Goal: Task Accomplishment & Management: Manage account settings

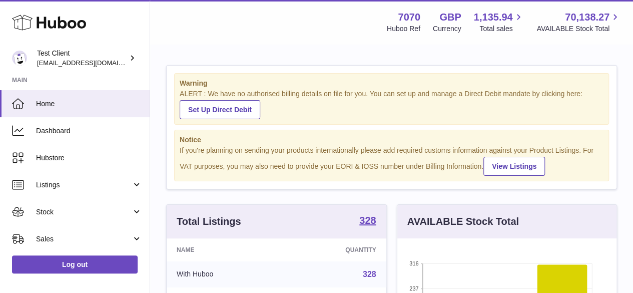
drag, startPoint x: 196, startPoint y: 16, endPoint x: 421, endPoint y: 50, distance: 228.1
click at [353, 31] on div "Menu Huboo 7070 Huboo Ref GBP Currency 1,135.94 Total sales 70,138.27 AVAILABLE…" at bounding box center [391, 22] width 459 height 23
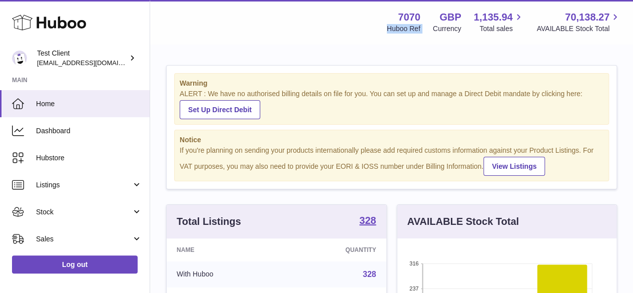
click at [353, 31] on div "Menu Huboo 7070 Huboo Ref GBP Currency 1,135.94 Total sales 70,138.27 AVAILABLE…" at bounding box center [391, 22] width 459 height 23
click at [358, 19] on div "Menu Huboo 7070 Huboo Ref GBP Currency 1,135.94 Total sales 70,138.27 AVAILABLE…" at bounding box center [391, 22] width 459 height 23
drag, startPoint x: 358, startPoint y: 19, endPoint x: 433, endPoint y: 33, distance: 75.7
click at [433, 33] on div "Menu Huboo 7070 Huboo Ref GBP Currency 1,135.94 Total sales 70,138.27 AVAILABLE…" at bounding box center [391, 22] width 459 height 23
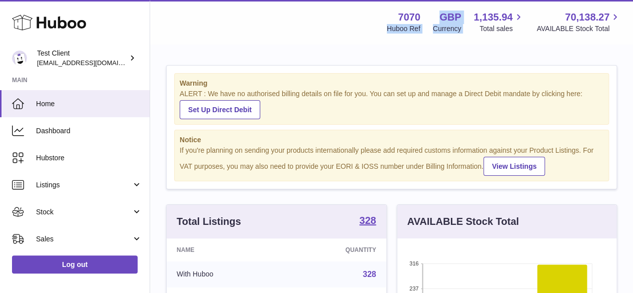
click at [433, 33] on div "Currency" at bounding box center [447, 29] width 29 height 10
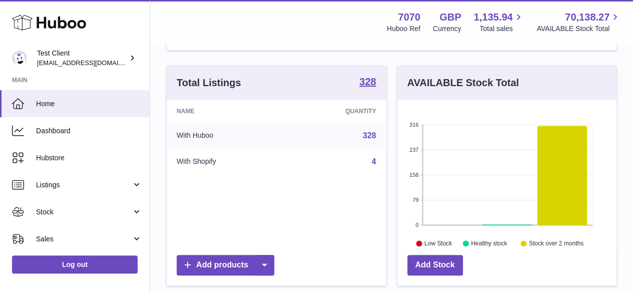
scroll to position [139, 0]
drag, startPoint x: 385, startPoint y: 60, endPoint x: 367, endPoint y: 61, distance: 18.0
click at [367, 61] on div "Warning ALERT : We have no authorised billing details on file for you. You can …" at bounding box center [391, 211] width 483 height 610
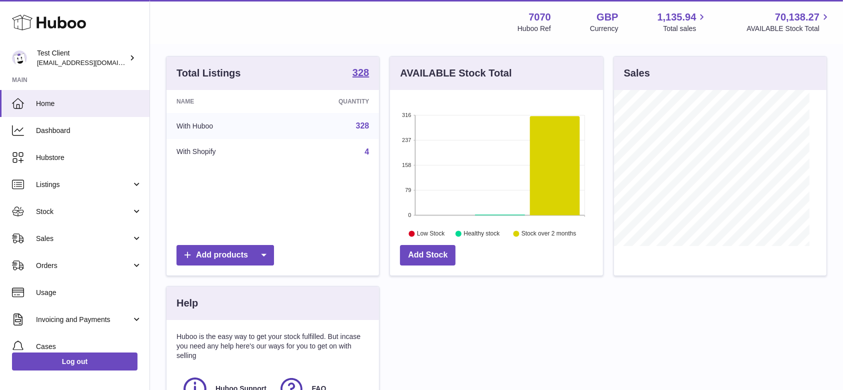
scroll to position [156, 213]
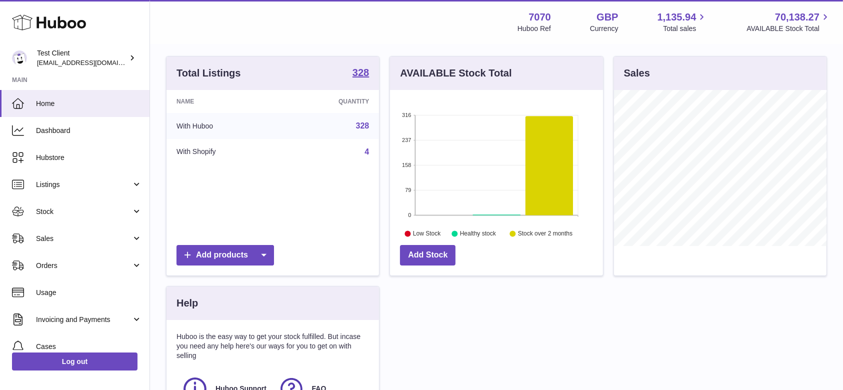
drag, startPoint x: 477, startPoint y: 5, endPoint x: 423, endPoint y: 346, distance: 345.3
click at [423, 292] on div "Total Listings 328 Name Quantity With Huboo 328 With Shopify 4 Add products AVA…" at bounding box center [496, 261] width 671 height 411
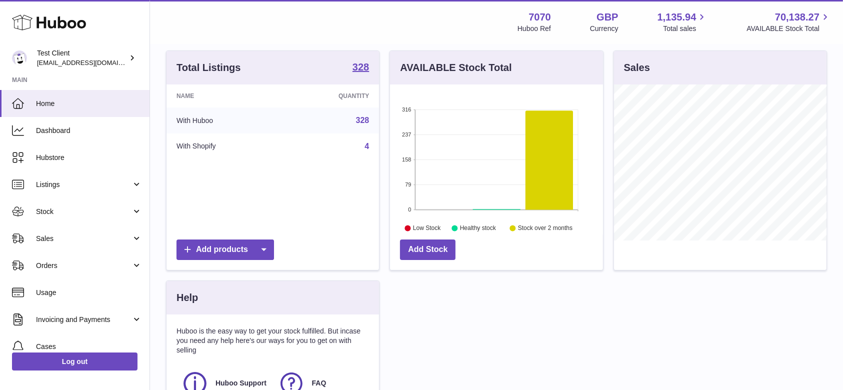
scroll to position [141, 0]
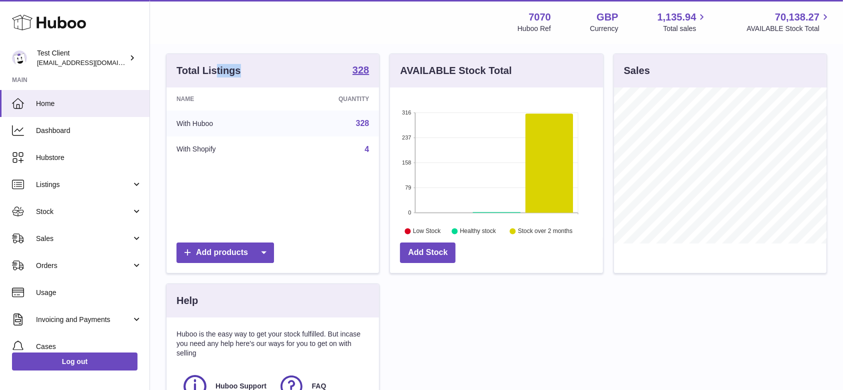
drag, startPoint x: 216, startPoint y: 50, endPoint x: 334, endPoint y: 82, distance: 122.6
click at [334, 82] on div "Warning ALERT : We have no authorised billing details on file for you. You can …" at bounding box center [496, 194] width 693 height 581
click at [334, 82] on div "Total Listings 328" at bounding box center [273, 71] width 213 height 34
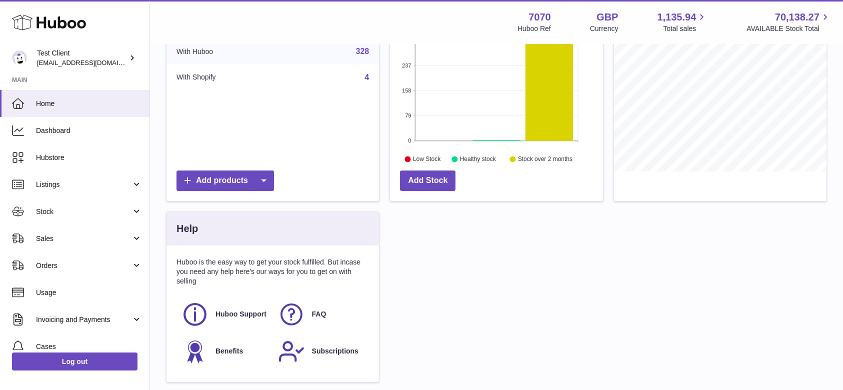
scroll to position [243, 0]
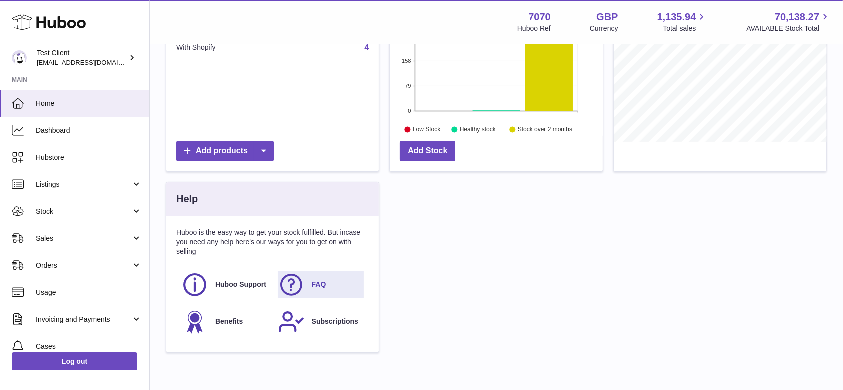
click at [308, 284] on link "FAQ" at bounding box center [321, 285] width 87 height 27
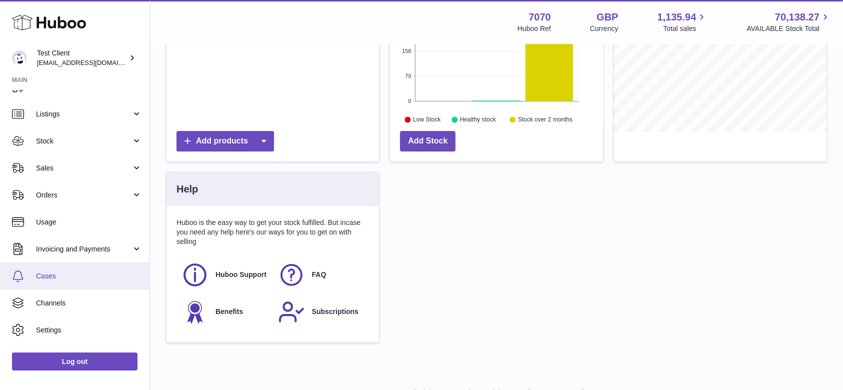
scroll to position [73, 0]
click at [90, 275] on span "Cases" at bounding box center [89, 275] width 106 height 10
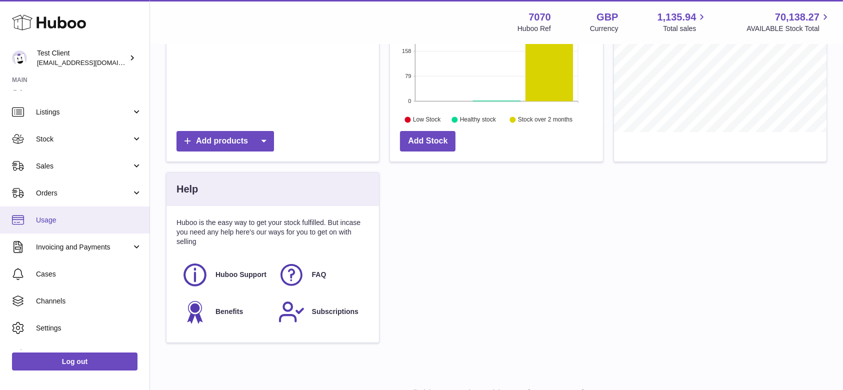
scroll to position [0, 0]
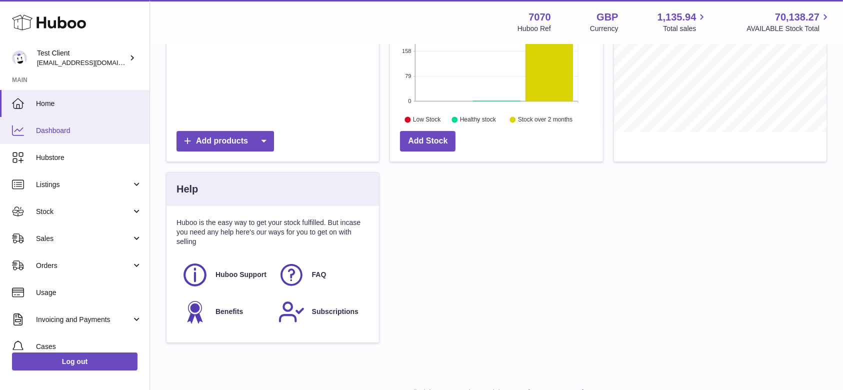
click at [96, 124] on link "Dashboard" at bounding box center [75, 130] width 150 height 27
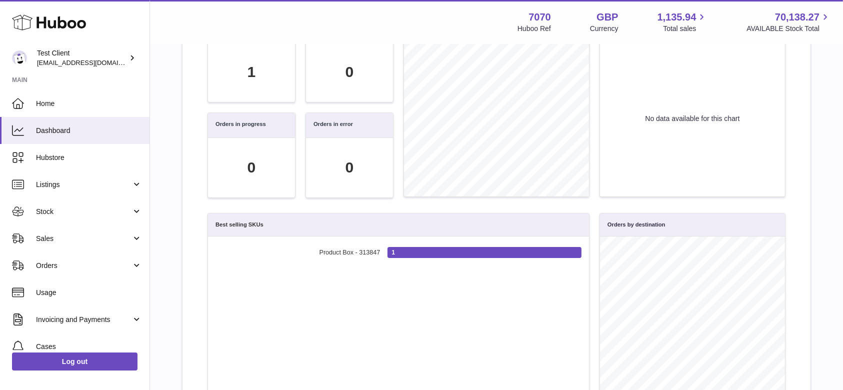
scroll to position [79, 0]
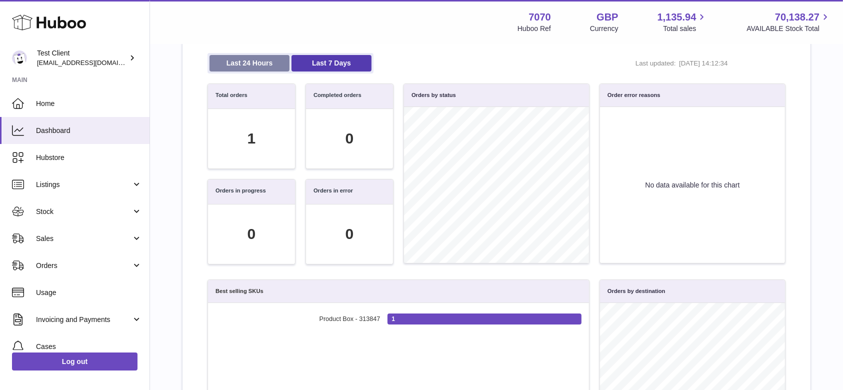
click at [266, 56] on link "Last 24 Hours" at bounding box center [250, 63] width 80 height 17
click at [312, 67] on link "Last 7 Days" at bounding box center [332, 63] width 80 height 17
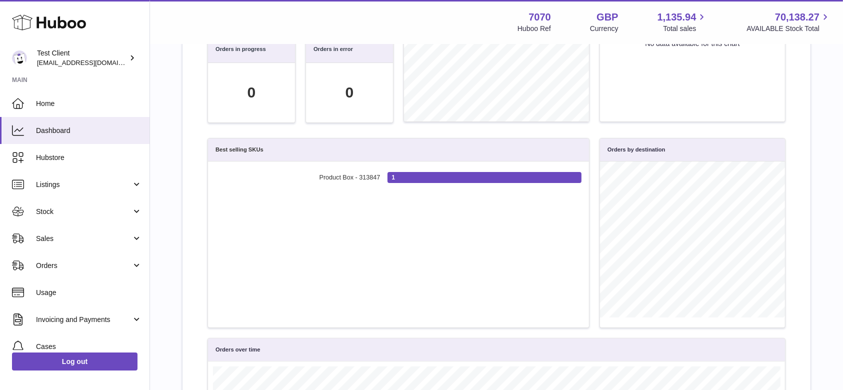
scroll to position [0, 0]
click at [58, 183] on span "Listings" at bounding box center [84, 185] width 96 height 10
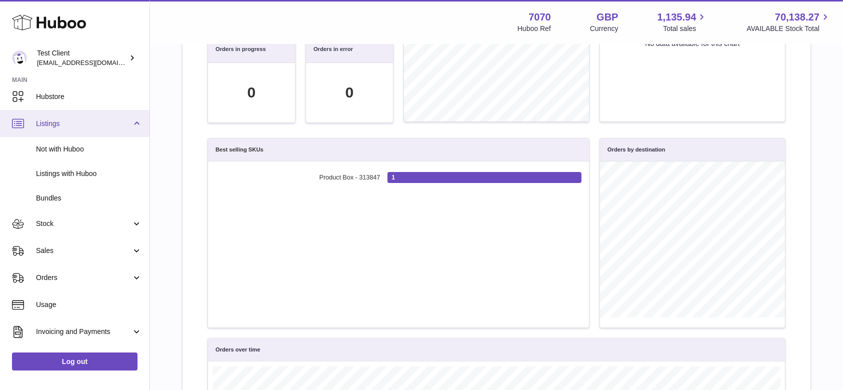
scroll to position [66, 0]
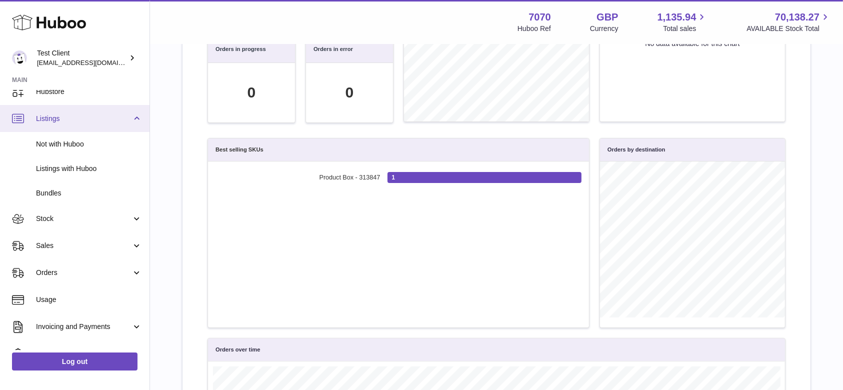
click at [78, 121] on span "Listings" at bounding box center [84, 119] width 96 height 10
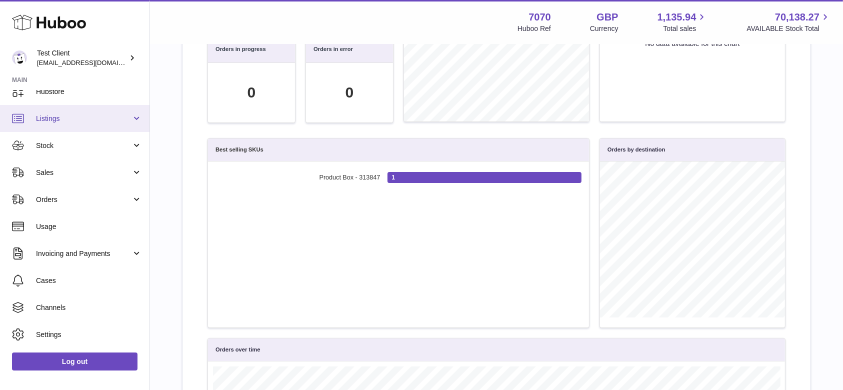
click at [78, 121] on span "Listings" at bounding box center [84, 119] width 96 height 10
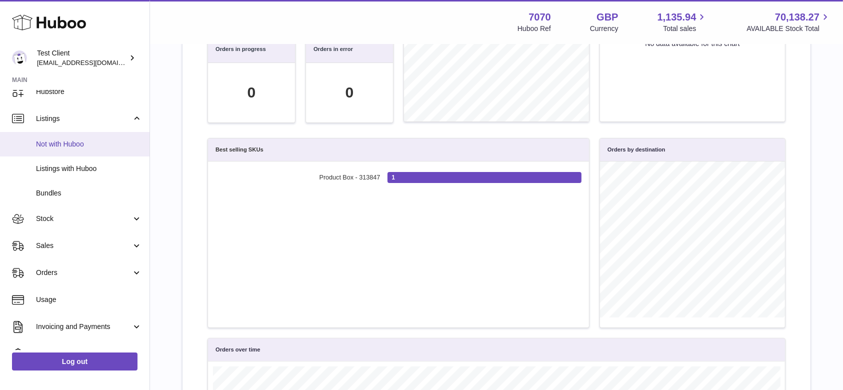
click at [81, 149] on span "Not with Huboo" at bounding box center [89, 145] width 106 height 10
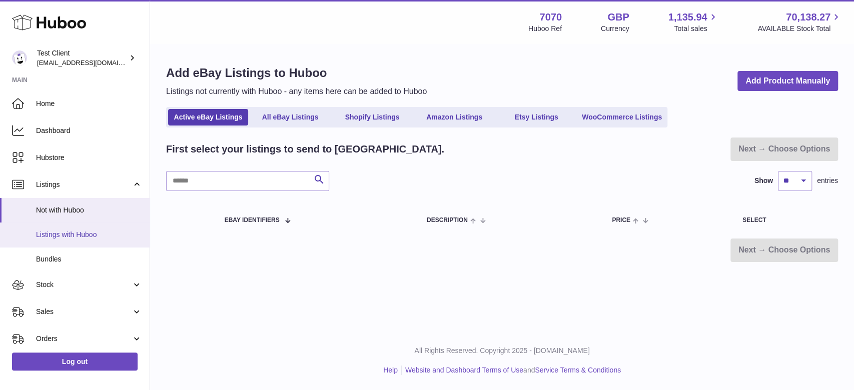
click at [62, 240] on link "Listings with Huboo" at bounding box center [75, 235] width 150 height 25
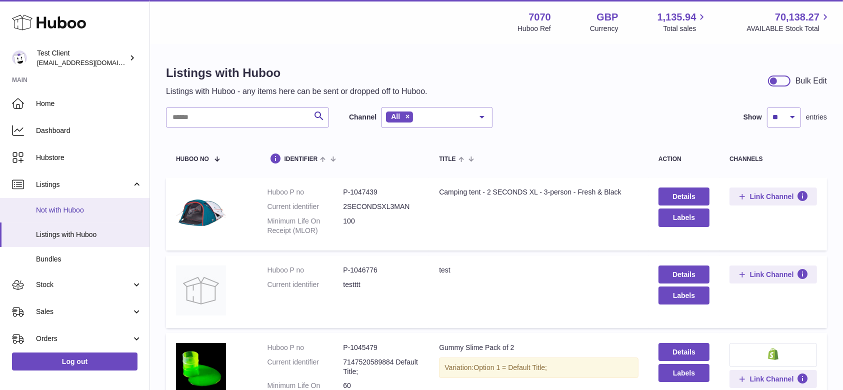
click at [83, 203] on link "Not with Huboo" at bounding box center [75, 210] width 150 height 25
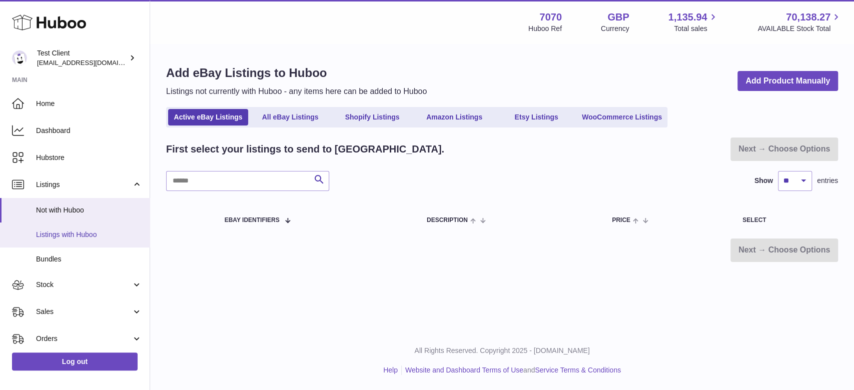
click at [60, 235] on span "Listings with Huboo" at bounding box center [89, 235] width 106 height 10
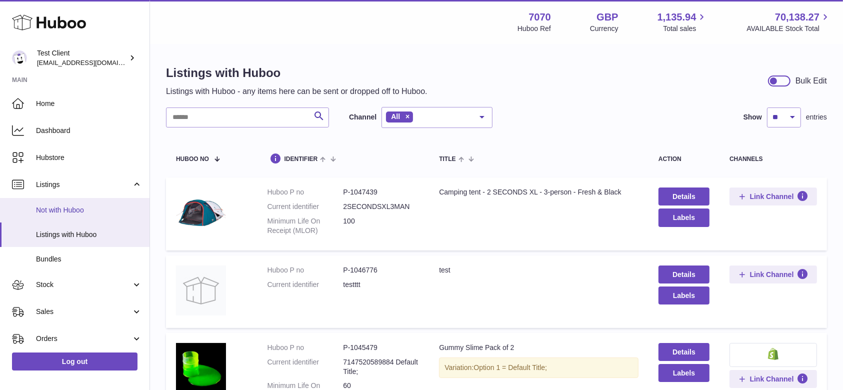
click at [70, 218] on link "Not with Huboo" at bounding box center [75, 210] width 150 height 25
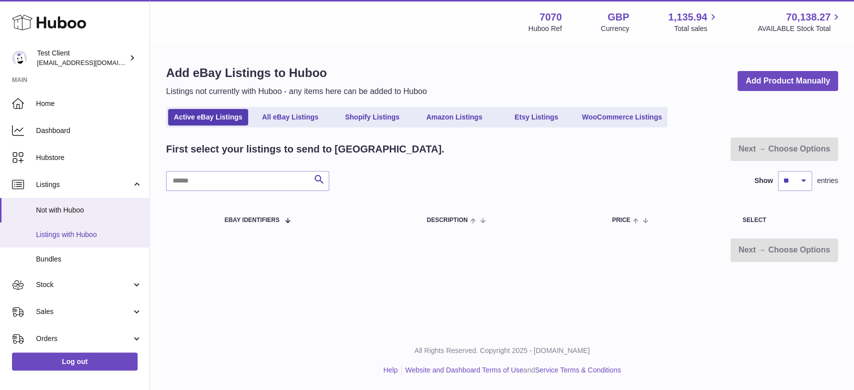
click at [83, 232] on span "Listings with Huboo" at bounding box center [89, 235] width 106 height 10
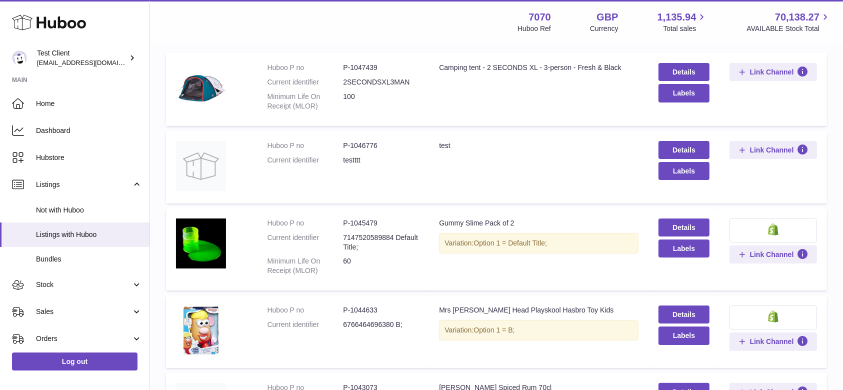
scroll to position [105, 0]
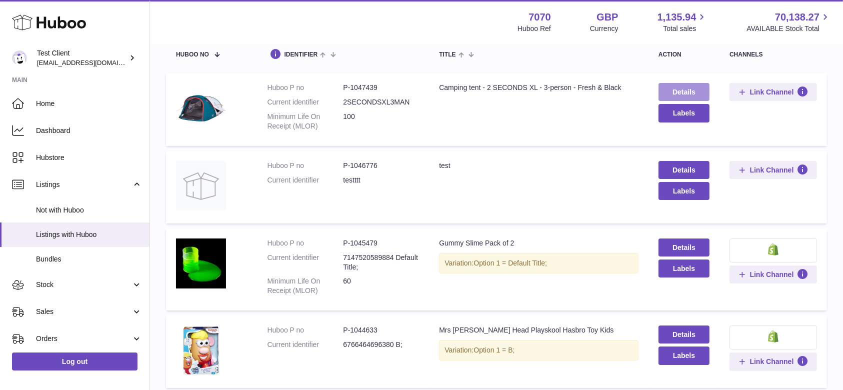
click at [671, 89] on link "Details" at bounding box center [684, 92] width 51 height 18
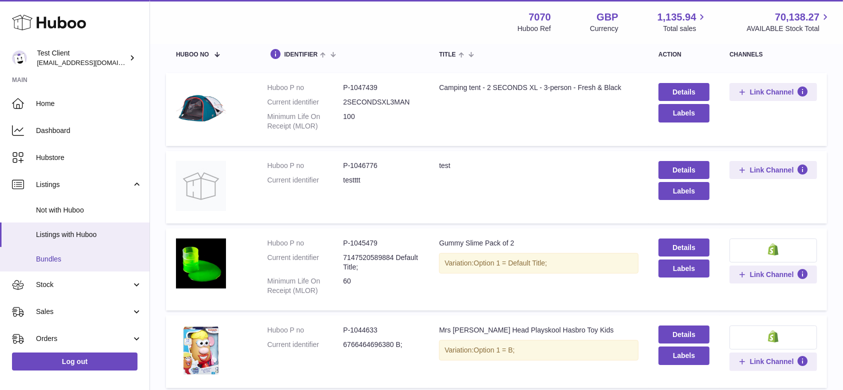
click at [84, 265] on link "Bundles" at bounding box center [75, 259] width 150 height 25
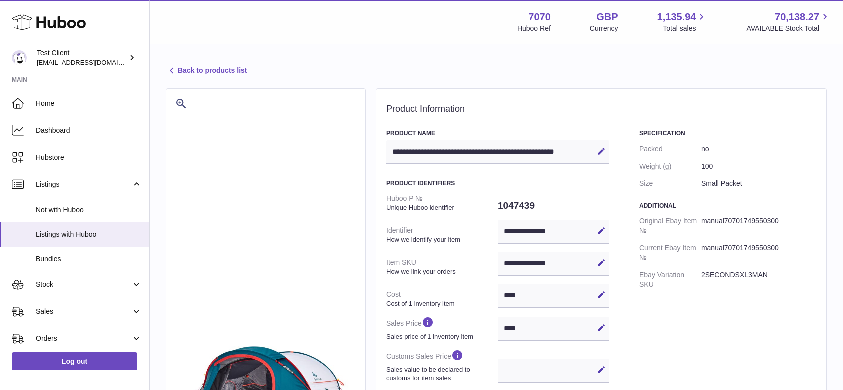
select select
select select "****"
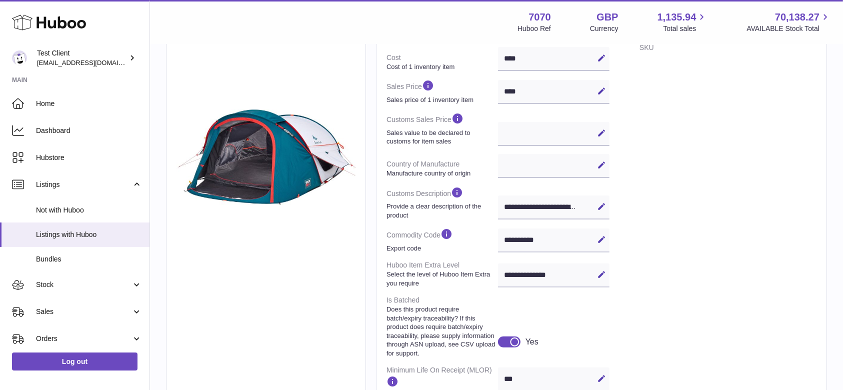
scroll to position [235, 0]
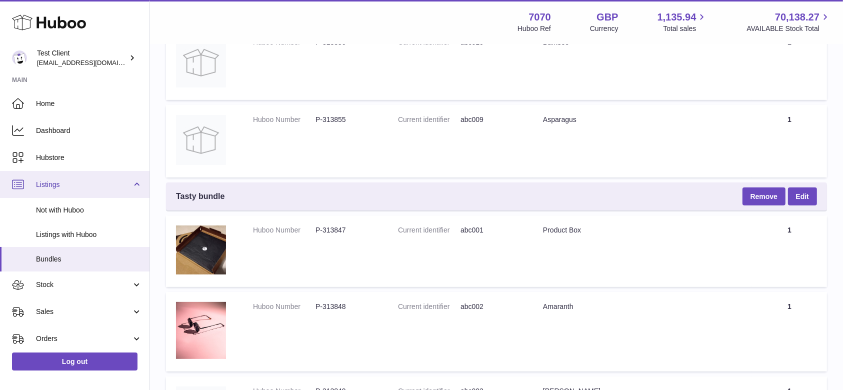
scroll to position [101, 0]
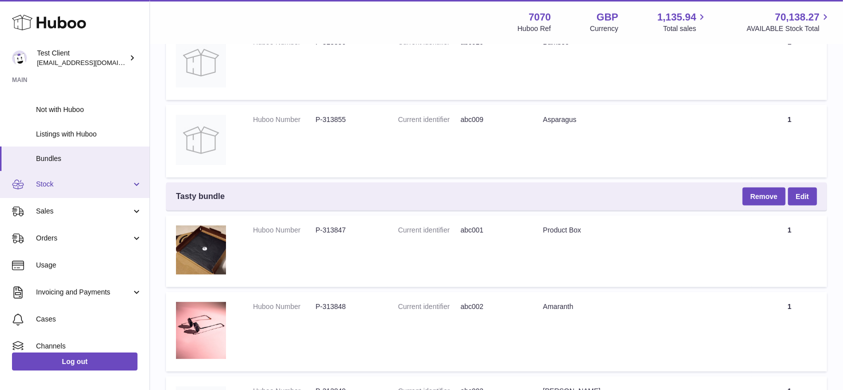
click at [102, 187] on span "Stock" at bounding box center [84, 185] width 96 height 10
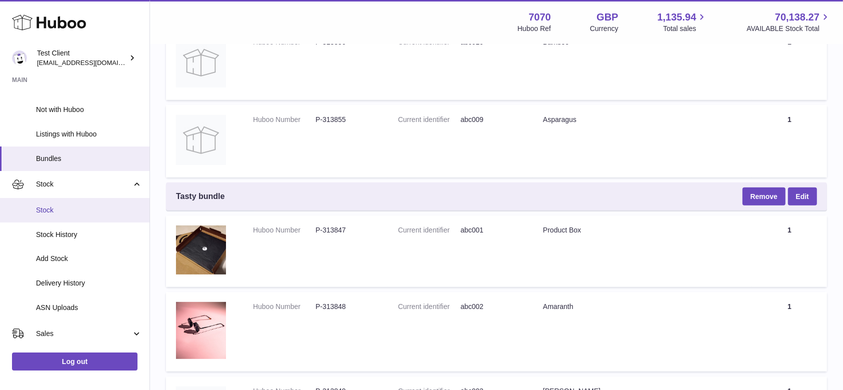
click at [85, 202] on link "Stock" at bounding box center [75, 210] width 150 height 25
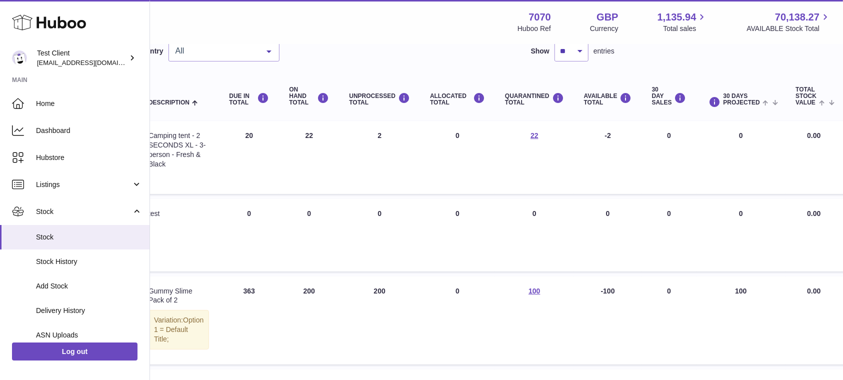
scroll to position [78, 220]
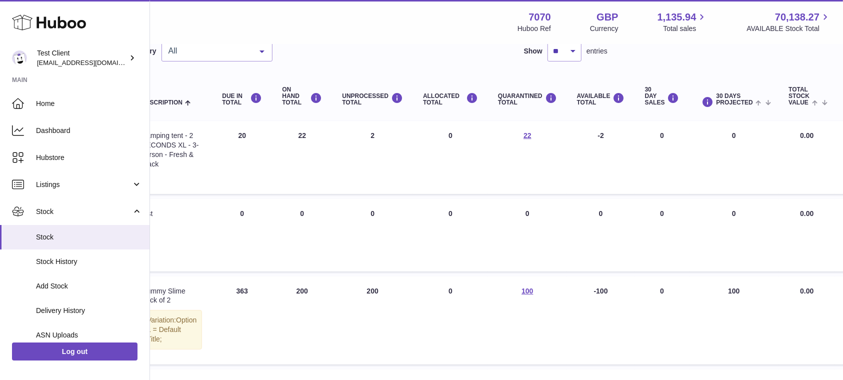
drag, startPoint x: 220, startPoint y: 133, endPoint x: 244, endPoint y: 142, distance: 25.5
click at [244, 142] on td "DUE IN Total 20" at bounding box center [242, 157] width 60 height 73
drag, startPoint x: 628, startPoint y: 133, endPoint x: 726, endPoint y: 134, distance: 98.0
click at [726, 134] on tr "Huboo P no P-1047439 Current identifier 2SECONDSXL3MAN Batches See Batches Desc…" at bounding box center [412, 157] width 932 height 73
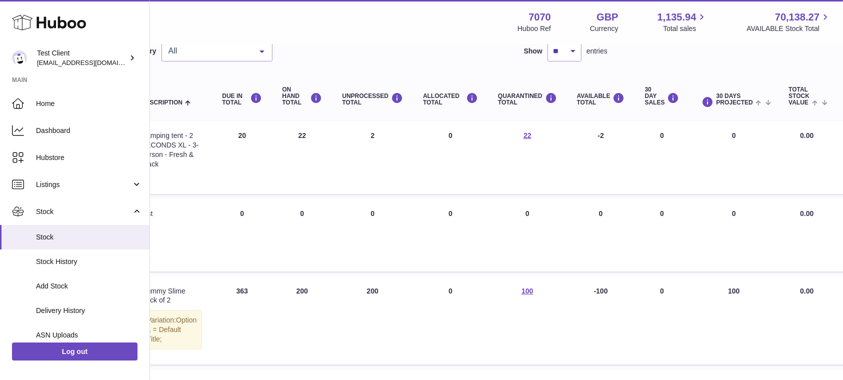
click at [726, 134] on td "30 DAYS PROJECTED 0" at bounding box center [735, 157] width 90 height 73
click at [362, 130] on td "UNPROCESSED Total 2" at bounding box center [372, 157] width 81 height 73
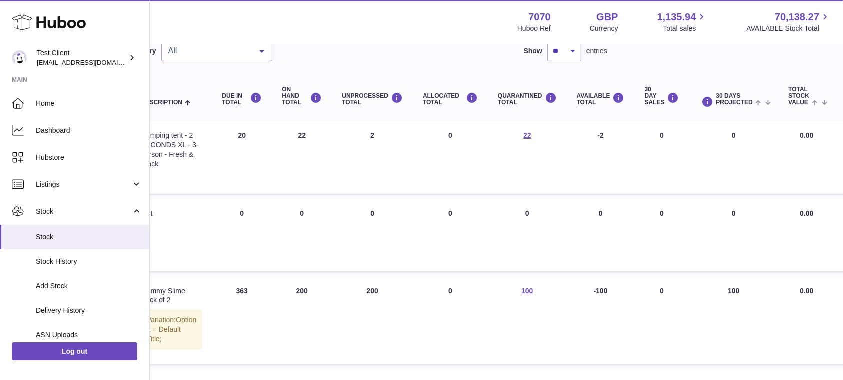
drag, startPoint x: 431, startPoint y: 144, endPoint x: 443, endPoint y: 137, distance: 14.3
click at [443, 137] on td "ALLOCATED Total 0" at bounding box center [450, 157] width 75 height 73
drag, startPoint x: 493, startPoint y: 134, endPoint x: 524, endPoint y: 142, distance: 32.0
click at [524, 142] on td "QUARANTINED Total 22" at bounding box center [527, 157] width 79 height 73
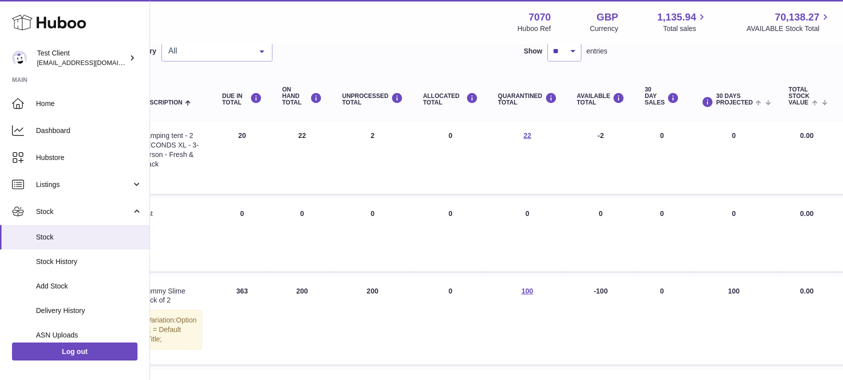
click at [524, 142] on td "QUARANTINED Total 22" at bounding box center [527, 157] width 79 height 73
click at [524, 136] on link "22" at bounding box center [528, 136] width 8 height 8
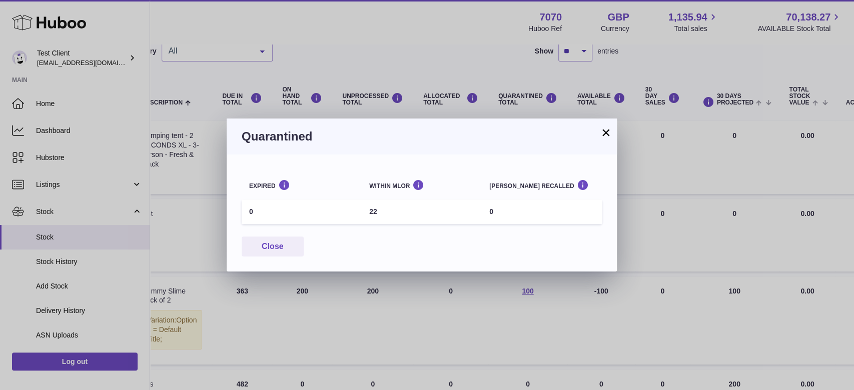
click at [604, 137] on button "×" at bounding box center [606, 133] width 12 height 12
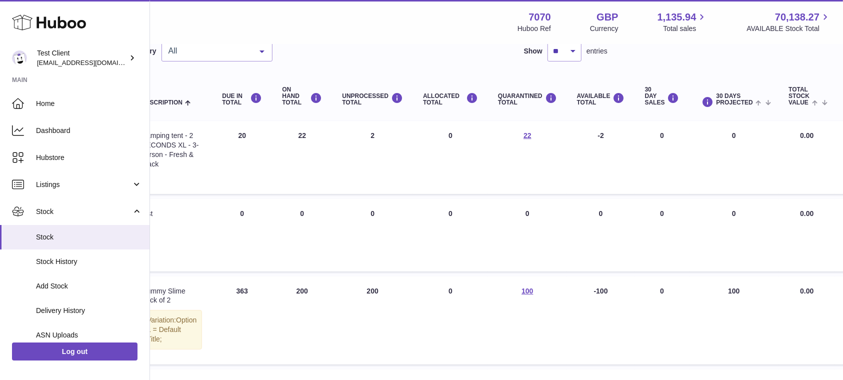
drag, startPoint x: 571, startPoint y: 137, endPoint x: 608, endPoint y: 136, distance: 37.0
click at [608, 136] on td "AVAILABLE Total -2" at bounding box center [601, 157] width 68 height 73
click at [567, 135] on td "AVAILABLE Total -2" at bounding box center [601, 157] width 68 height 73
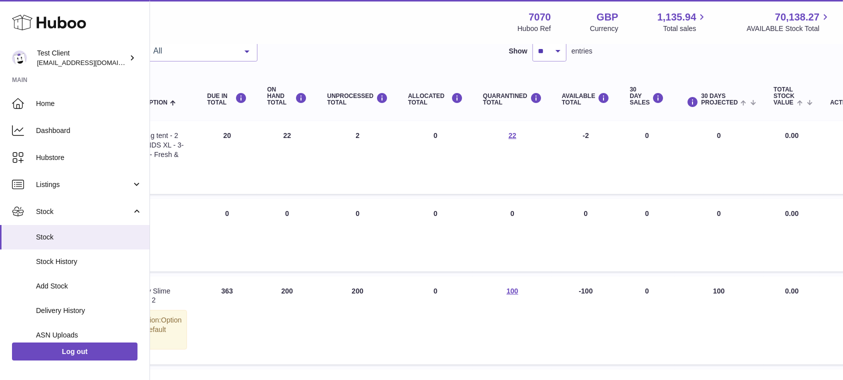
drag, startPoint x: 620, startPoint y: 138, endPoint x: 637, endPoint y: 138, distance: 17.0
click at [637, 138] on td "30 DAY SALES 0" at bounding box center [647, 157] width 55 height 73
drag, startPoint x: 694, startPoint y: 133, endPoint x: 703, endPoint y: 134, distance: 9.6
click at [703, 134] on td "30 DAYS PROJECTED 0" at bounding box center [720, 157] width 90 height 73
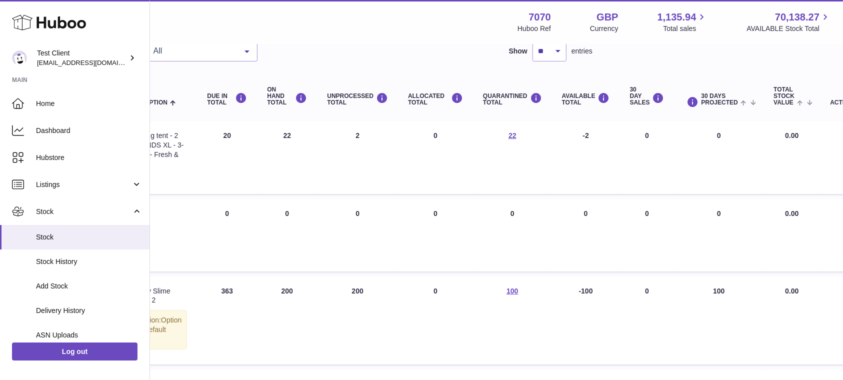
click at [703, 134] on td "30 DAYS PROJECTED 0" at bounding box center [720, 157] width 90 height 73
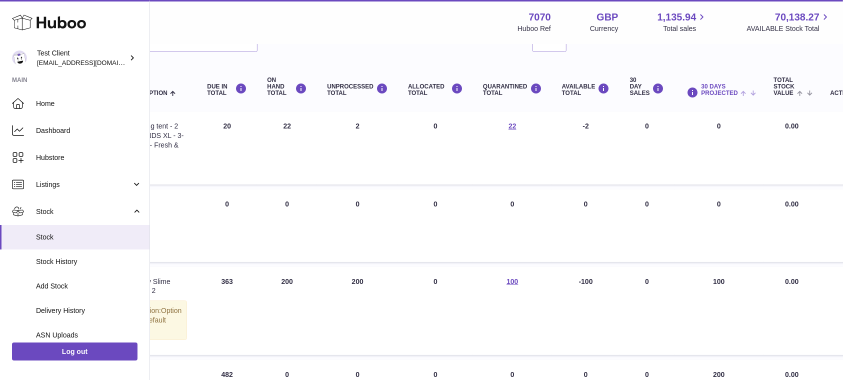
scroll to position [89, 235]
drag, startPoint x: 680, startPoint y: 120, endPoint x: 720, endPoint y: 127, distance: 40.6
click at [720, 127] on td "30 DAYS PROJECTED 0" at bounding box center [720, 146] width 90 height 73
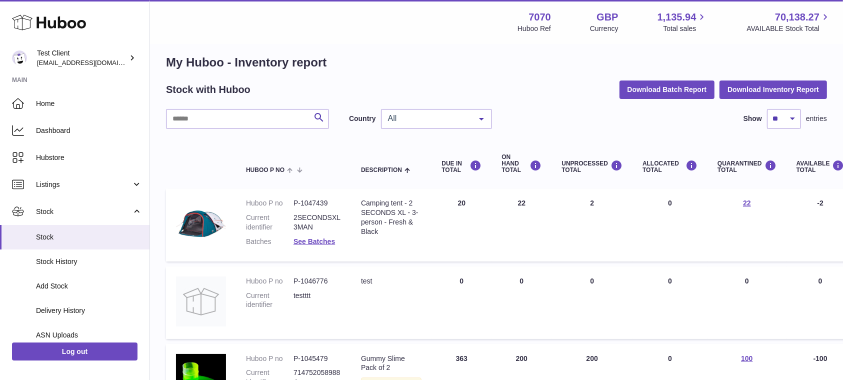
scroll to position [55, 8]
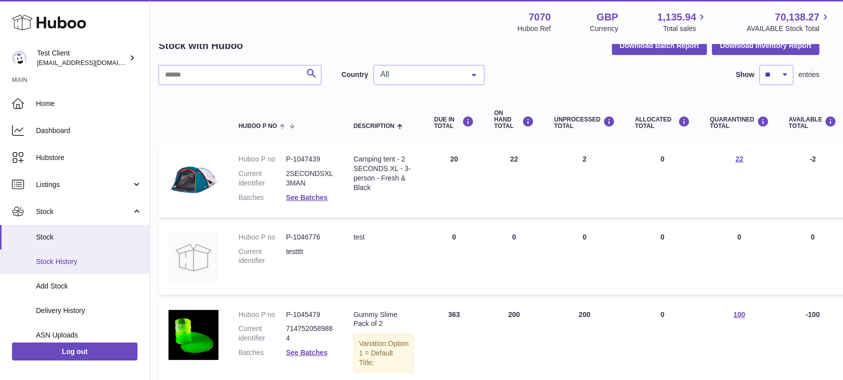
click at [40, 269] on link "Stock History" at bounding box center [75, 262] width 150 height 25
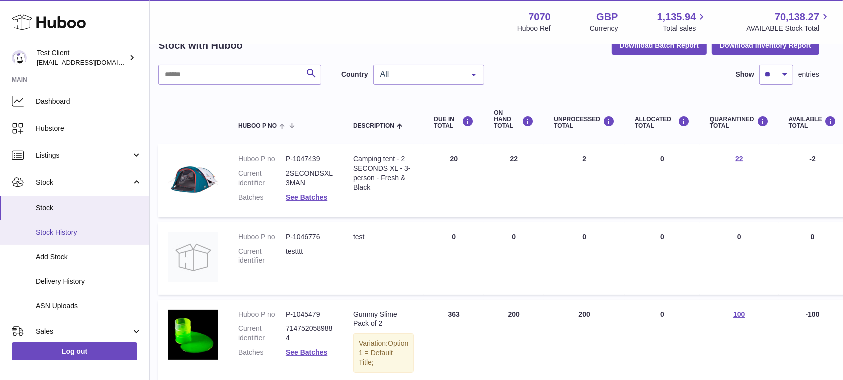
scroll to position [32, 0]
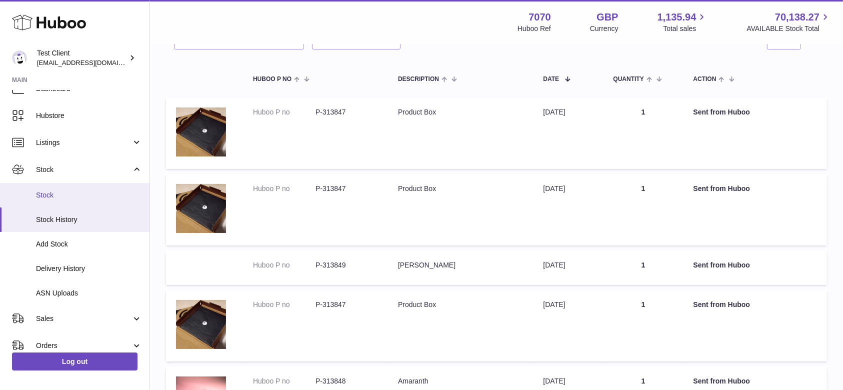
scroll to position [48, 0]
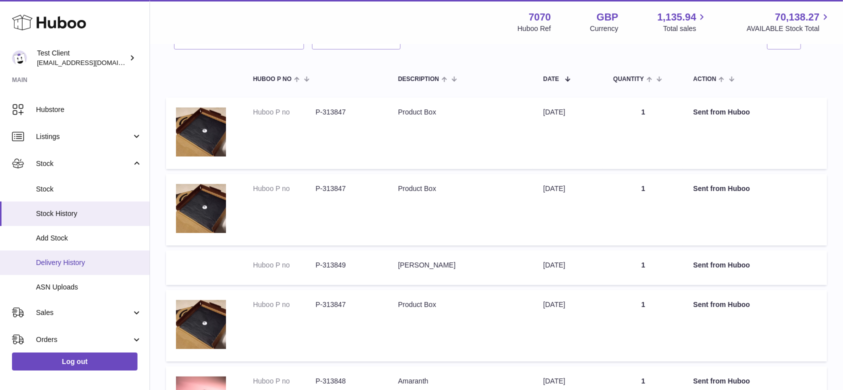
click at [81, 269] on link "Delivery History" at bounding box center [75, 263] width 150 height 25
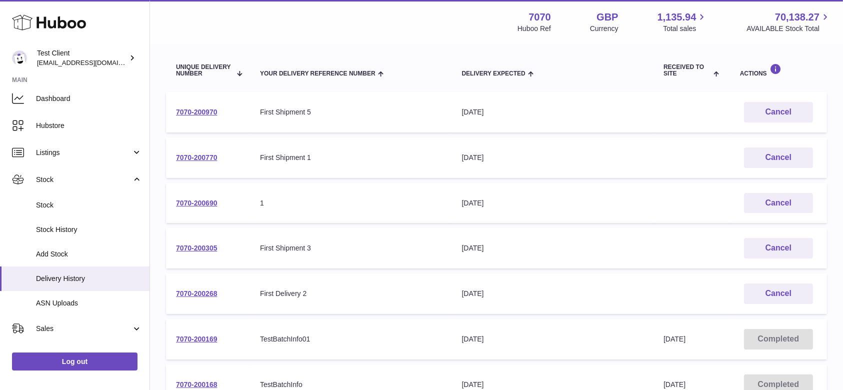
scroll to position [105, 0]
drag, startPoint x: 452, startPoint y: 118, endPoint x: 543, endPoint y: 114, distance: 91.1
click at [543, 114] on td "Delivery Expected 6th Oct 2025" at bounding box center [553, 113] width 202 height 41
click at [543, 114] on div "6th Oct 2025" at bounding box center [553, 114] width 182 height 10
drag, startPoint x: 635, startPoint y: 106, endPoint x: 728, endPoint y: 118, distance: 93.3
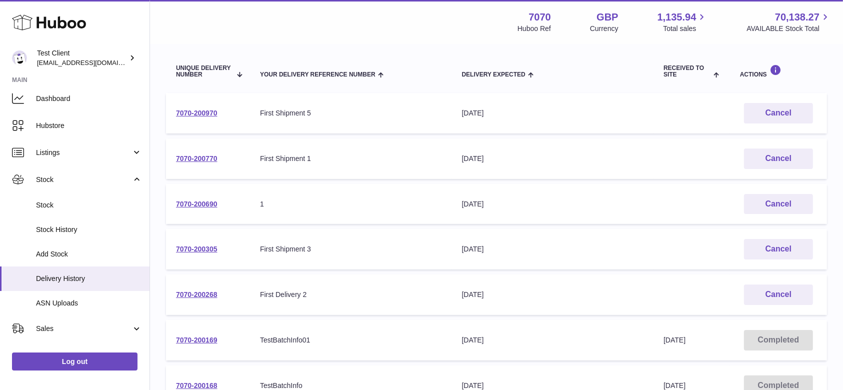
click at [728, 118] on tr "7070-200970 Your Delivery Reference Number First Shipment 5 Delivery Expected 6…" at bounding box center [496, 113] width 661 height 41
click at [89, 254] on span "Add Stock" at bounding box center [89, 255] width 106 height 10
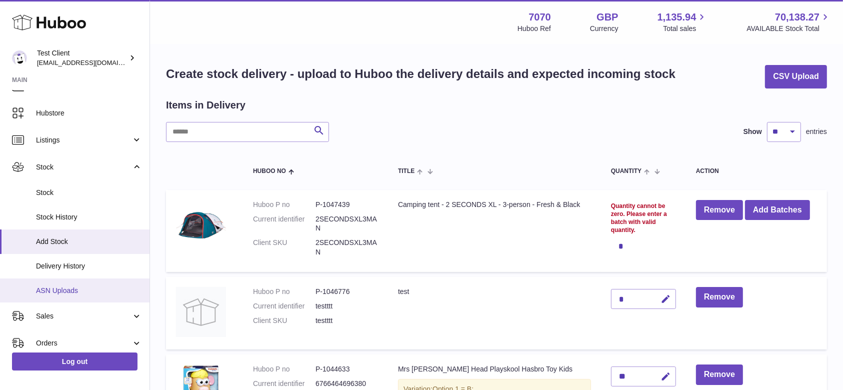
scroll to position [49, 0]
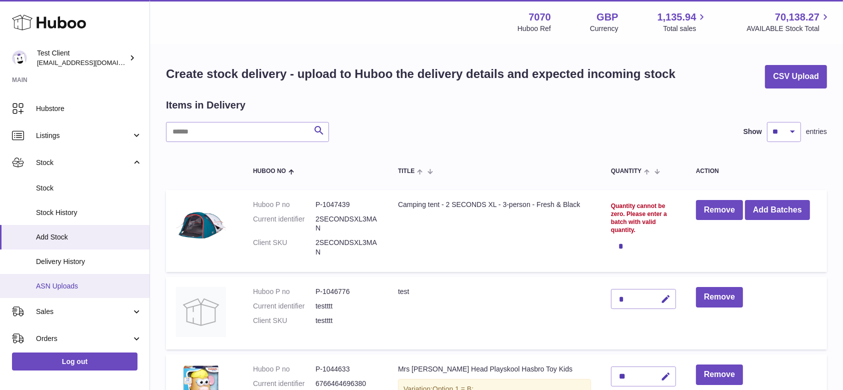
click at [75, 286] on span "ASN Uploads" at bounding box center [89, 287] width 106 height 10
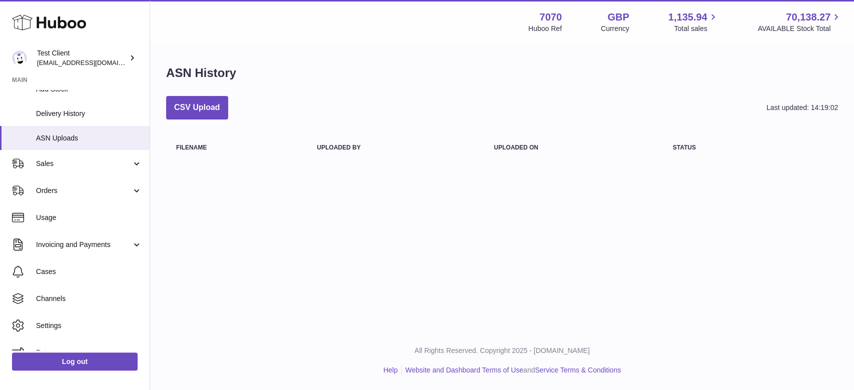
scroll to position [213, 0]
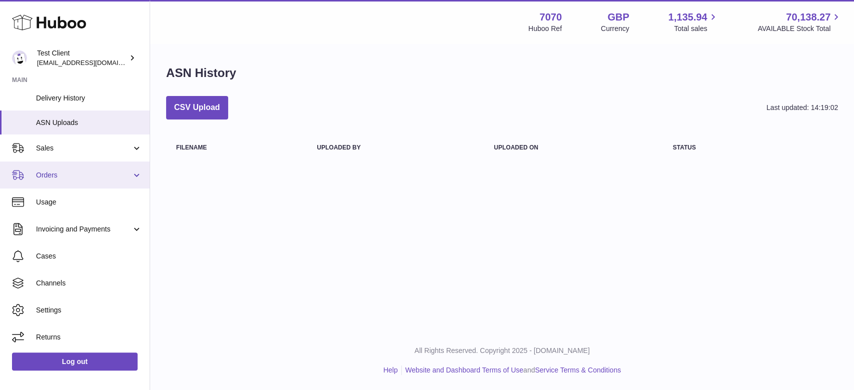
click at [71, 162] on link "Orders" at bounding box center [75, 175] width 150 height 27
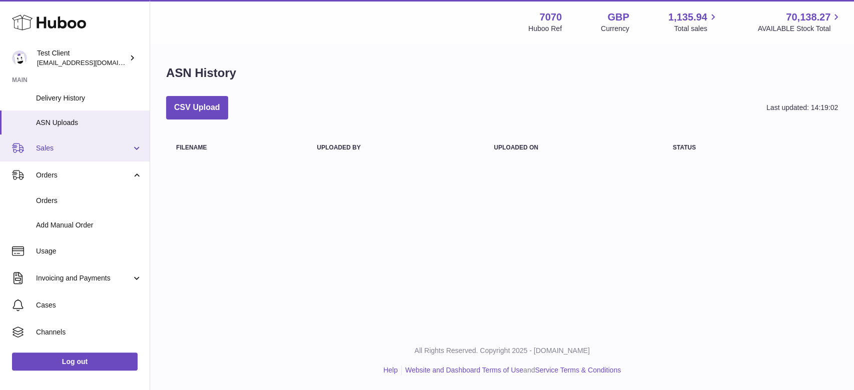
click at [92, 148] on span "Sales" at bounding box center [84, 149] width 96 height 10
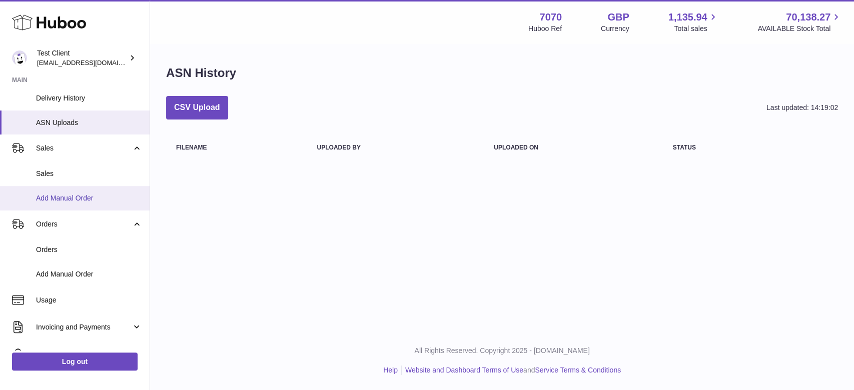
scroll to position [243, 0]
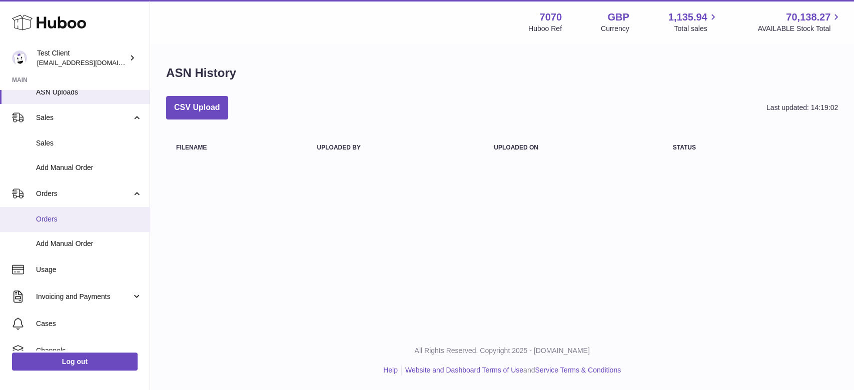
click at [84, 210] on link "Orders" at bounding box center [75, 219] width 150 height 25
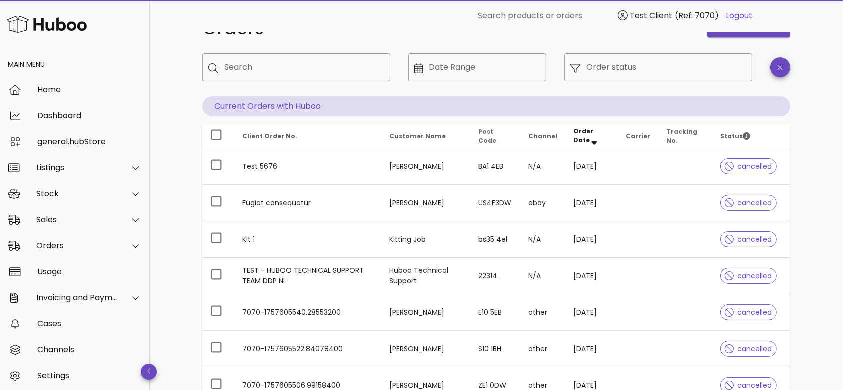
scroll to position [44, 0]
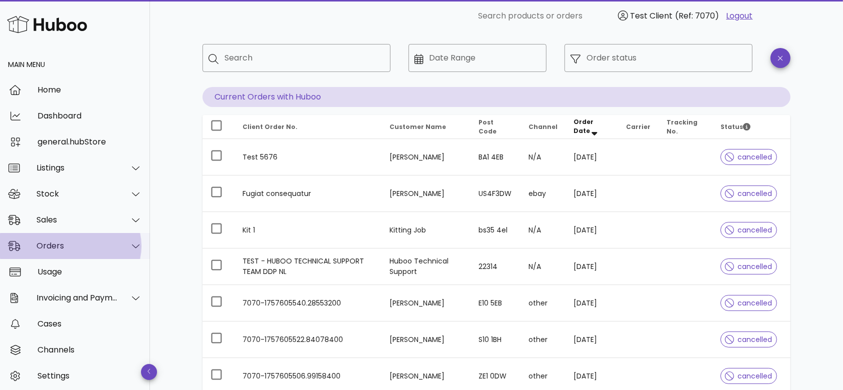
click at [127, 241] on div at bounding box center [130, 246] width 24 height 25
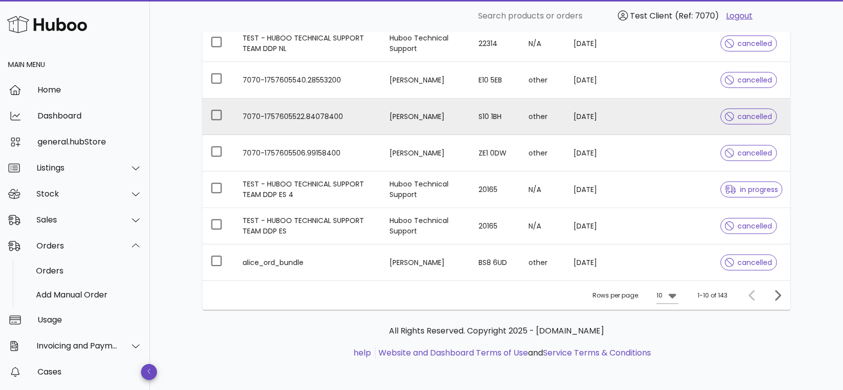
scroll to position [0, 0]
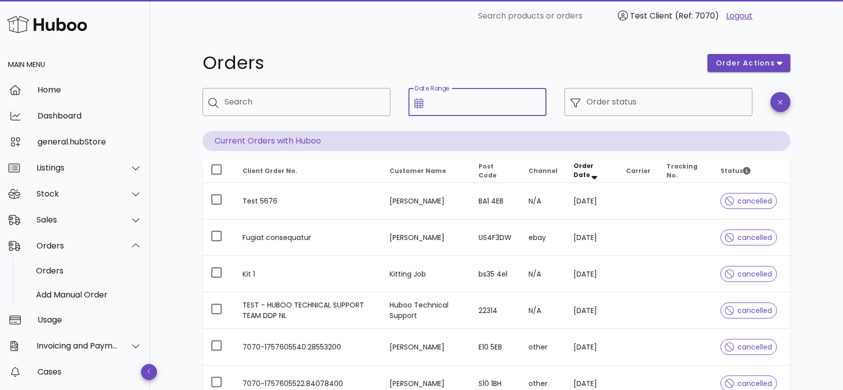
click at [524, 102] on input "Date Range" at bounding box center [486, 102] width 112 height 16
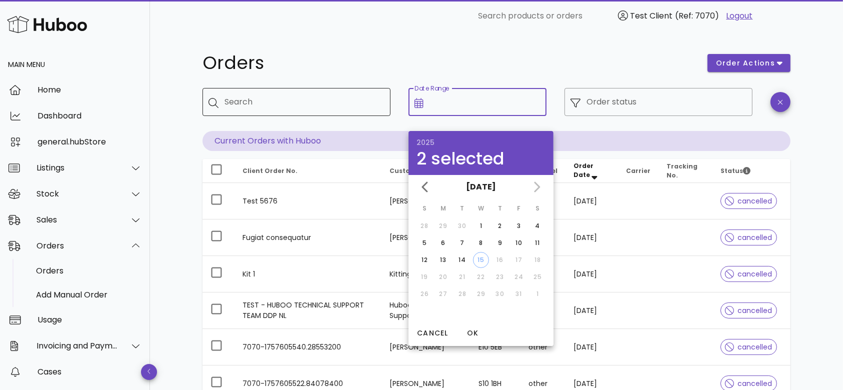
click at [333, 95] on input "Search" at bounding box center [304, 102] width 158 height 16
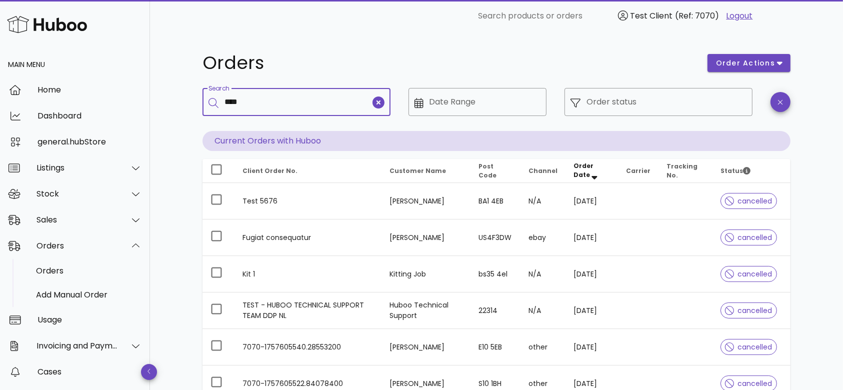
type input "****"
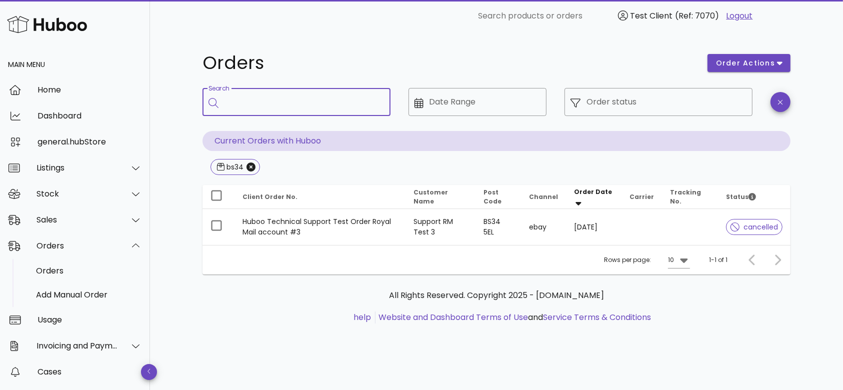
click at [346, 109] on input "Search" at bounding box center [304, 102] width 158 height 16
click at [256, 163] on icon "Close" at bounding box center [251, 167] width 9 height 9
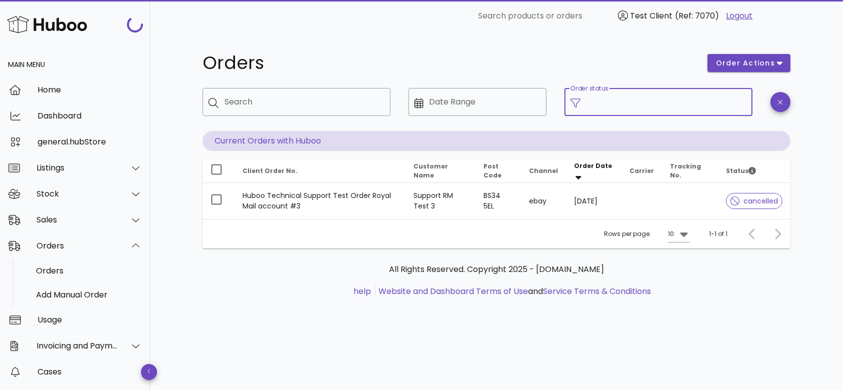
click at [621, 100] on div "Order status" at bounding box center [667, 102] width 160 height 28
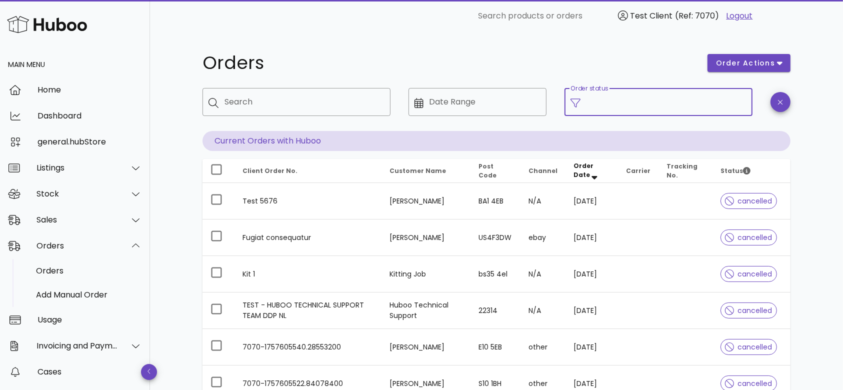
click at [621, 100] on input "Order status" at bounding box center [667, 102] width 160 height 16
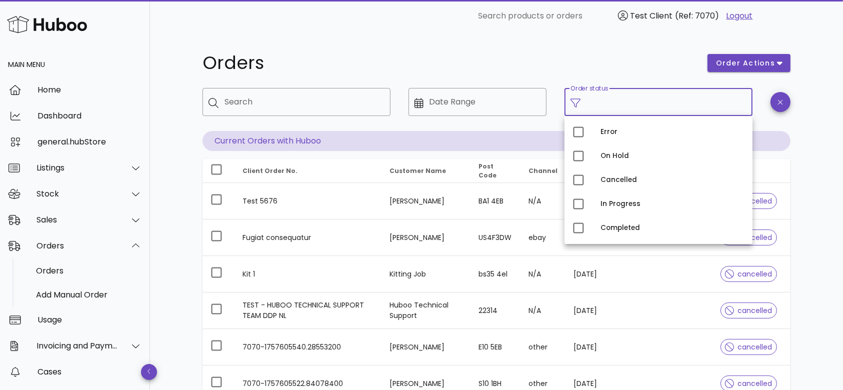
click at [579, 51] on div "Orders" at bounding box center [449, 63] width 505 height 30
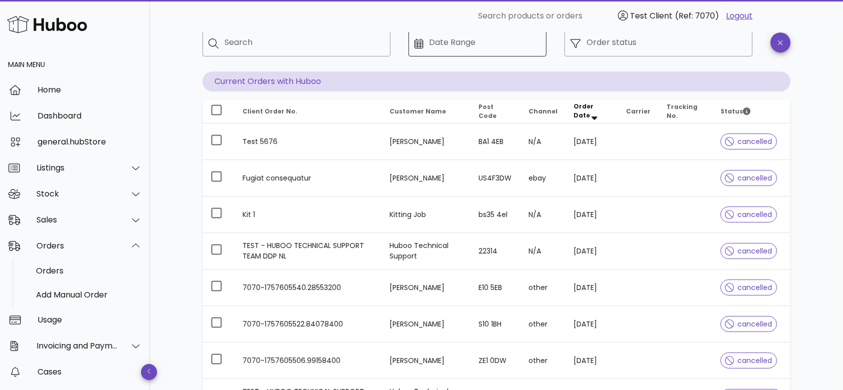
scroll to position [62, 0]
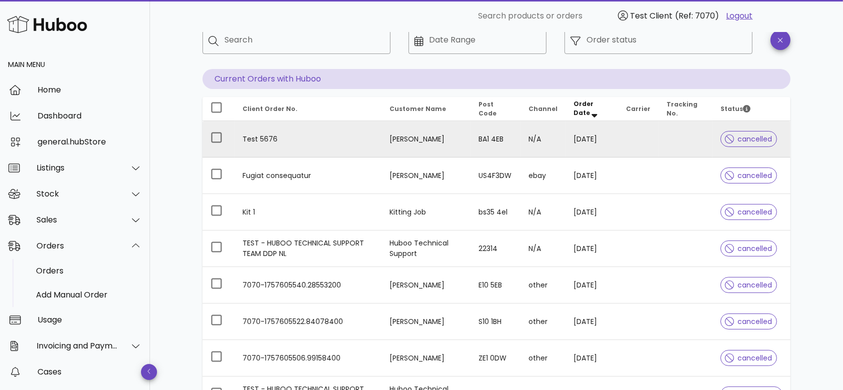
click at [255, 138] on td "Test 5676" at bounding box center [308, 139] width 147 height 37
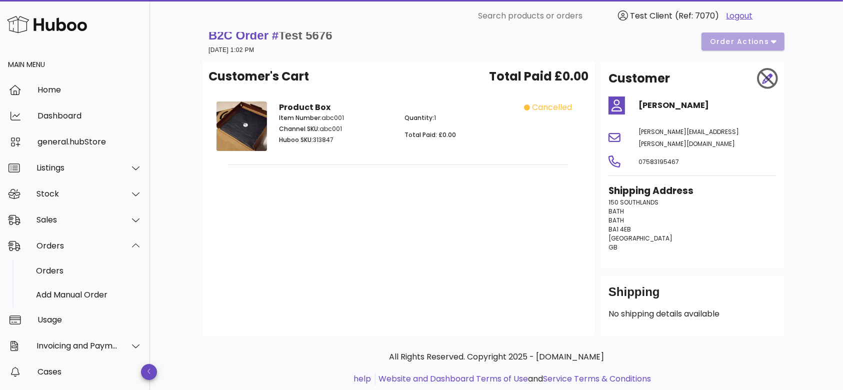
scroll to position [31, 0]
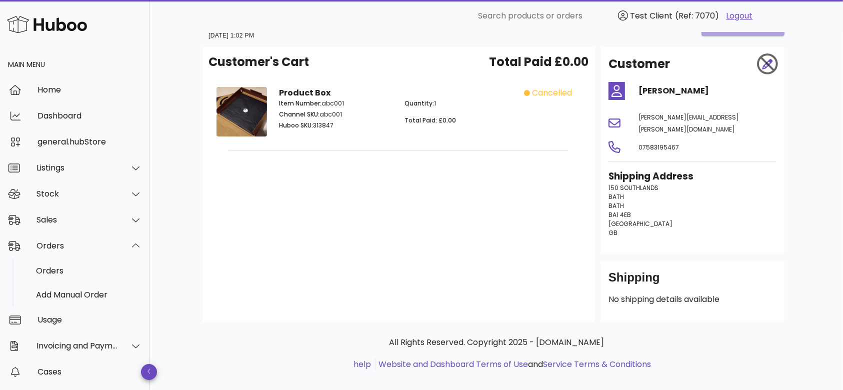
drag, startPoint x: 657, startPoint y: 241, endPoint x: 607, endPoint y: 167, distance: 89.3
click at [607, 167] on div "Customer Brad Bradley.dunne-cruse@huboo.co.uk 07583195467 Shipping Address 150 …" at bounding box center [693, 150] width 184 height 207
click at [607, 167] on div "Shipping Address 150 SOUTHLANDS BATH BATH BA1 4EB United Kingdom GB" at bounding box center [693, 208] width 180 height 88
click at [617, 262] on div "Shipping No shipping details available" at bounding box center [693, 292] width 184 height 60
drag, startPoint x: 605, startPoint y: 246, endPoint x: 689, endPoint y: 286, distance: 93.1
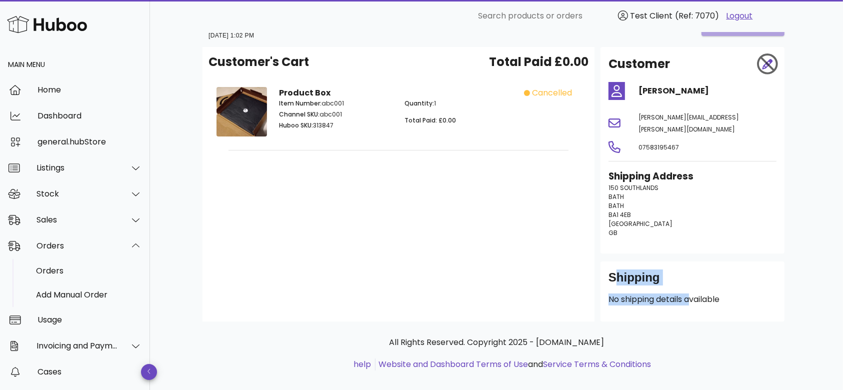
click at [689, 286] on div "Customer Brad Bradley.dunne-cruse@huboo.co.uk 07583195467 Shipping Address 150 …" at bounding box center [693, 184] width 196 height 275
click at [689, 294] on p "No shipping details available" at bounding box center [693, 300] width 168 height 12
drag, startPoint x: 689, startPoint y: 286, endPoint x: 662, endPoint y: 269, distance: 31.2
click at [662, 269] on div "Shipping No shipping details available" at bounding box center [693, 292] width 184 height 60
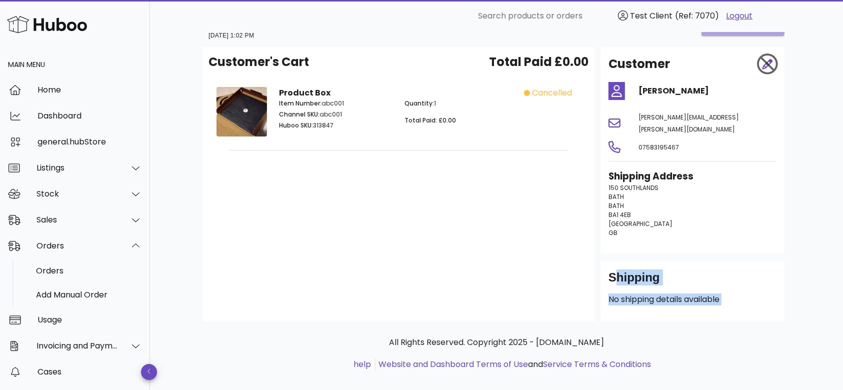
click at [662, 270] on div "Shipping" at bounding box center [693, 282] width 168 height 24
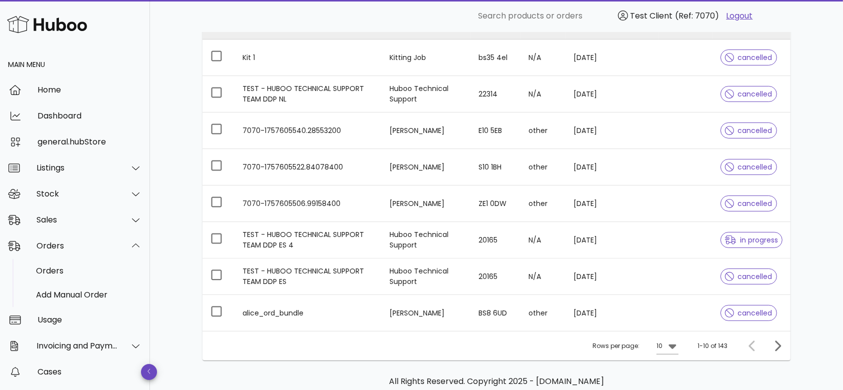
scroll to position [267, 0]
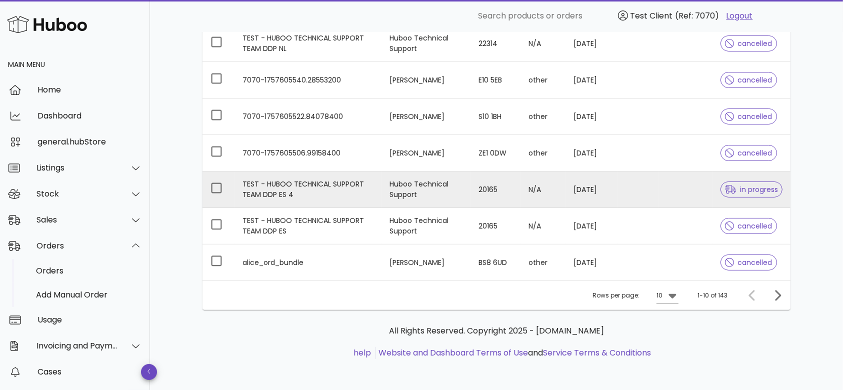
click at [291, 179] on td "TEST - HUBOO TECHNICAL SUPPORT TEAM DDP ES 4" at bounding box center [308, 190] width 147 height 37
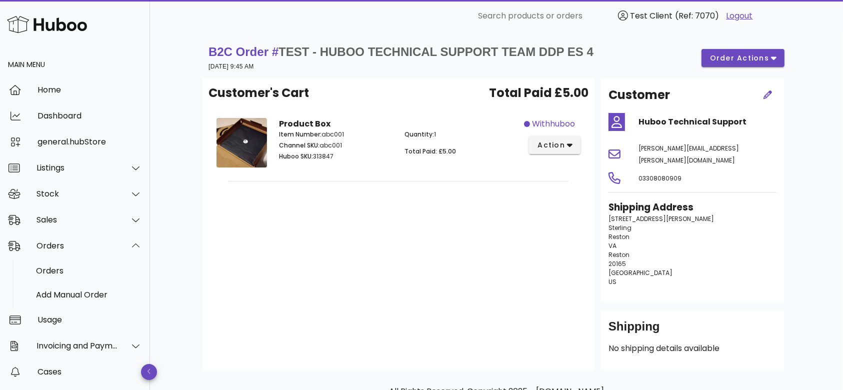
click at [643, 149] on span "jason.hill@huboo.com" at bounding box center [689, 154] width 101 height 21
click at [644, 149] on span "jason.hill@huboo.com" at bounding box center [689, 154] width 101 height 21
drag, startPoint x: 632, startPoint y: 238, endPoint x: 660, endPoint y: 264, distance: 38.2
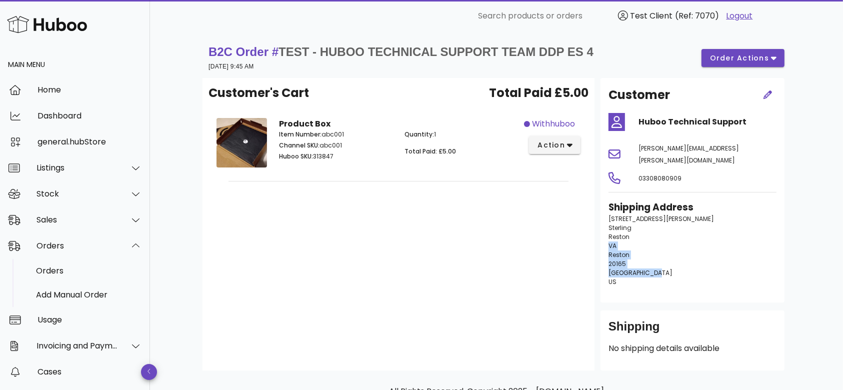
click at [660, 264] on p "46473 Montgomery Place Sterling Reston VA Reston 20165 United States US" at bounding box center [693, 251] width 168 height 72
click at [744, 57] on span "order actions" at bounding box center [740, 58] width 60 height 11
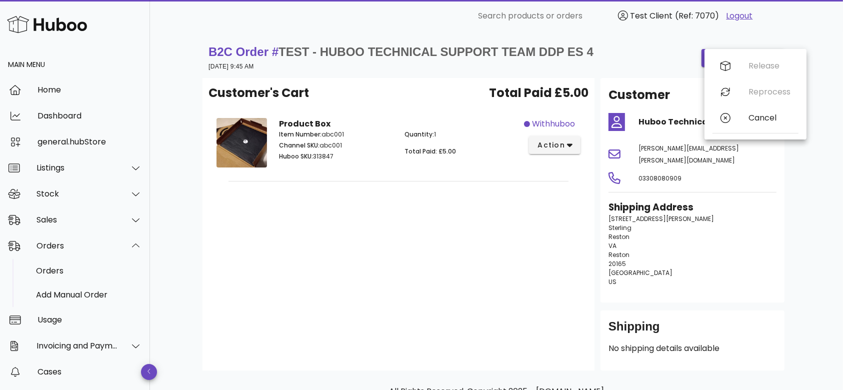
click at [772, 66] on div "Release Reprocess Cancel" at bounding box center [756, 94] width 86 height 83
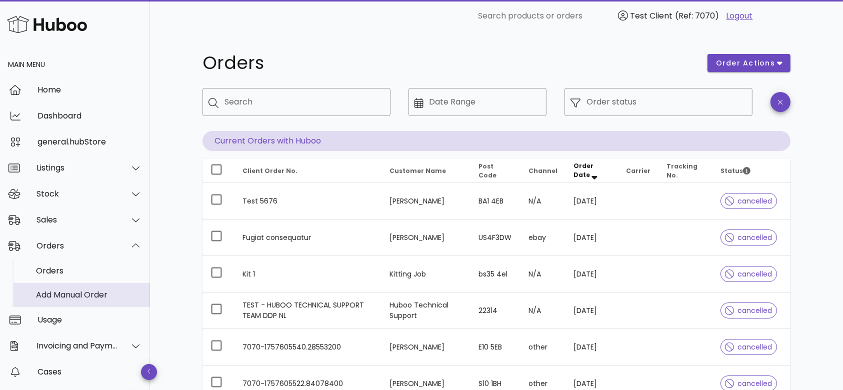
click at [73, 298] on div "Add Manual Order" at bounding box center [89, 295] width 106 height 10
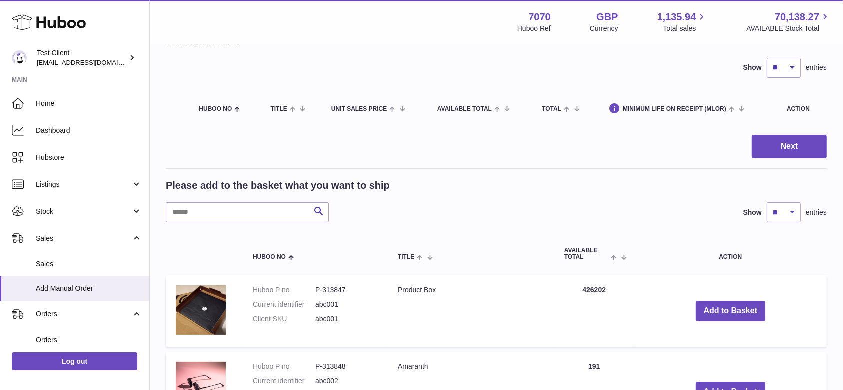
scroll to position [69, 0]
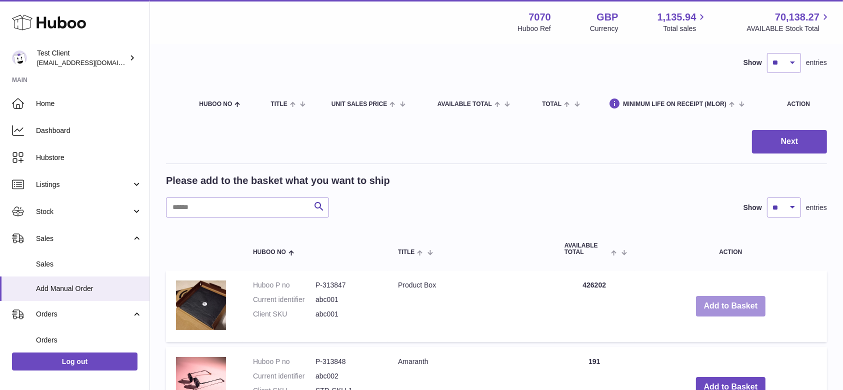
click at [723, 308] on button "Add to Basket" at bounding box center [731, 306] width 70 height 21
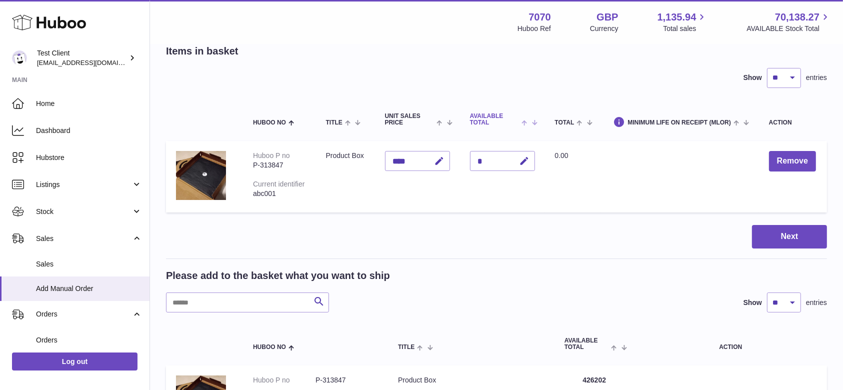
scroll to position [55, 0]
click at [806, 152] on button "Remove" at bounding box center [792, 161] width 47 height 21
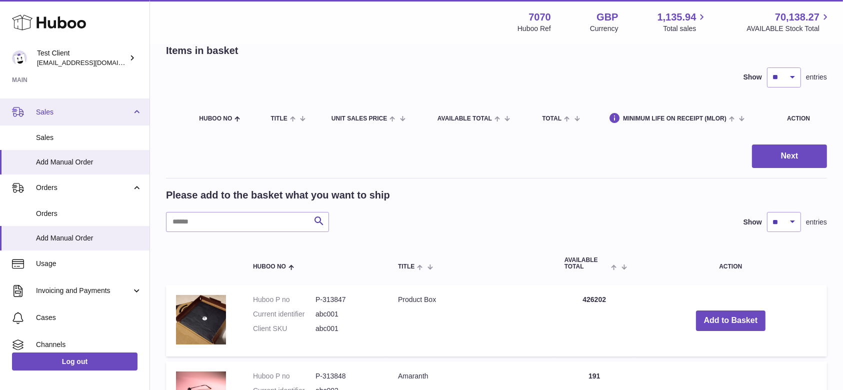
scroll to position [188, 0]
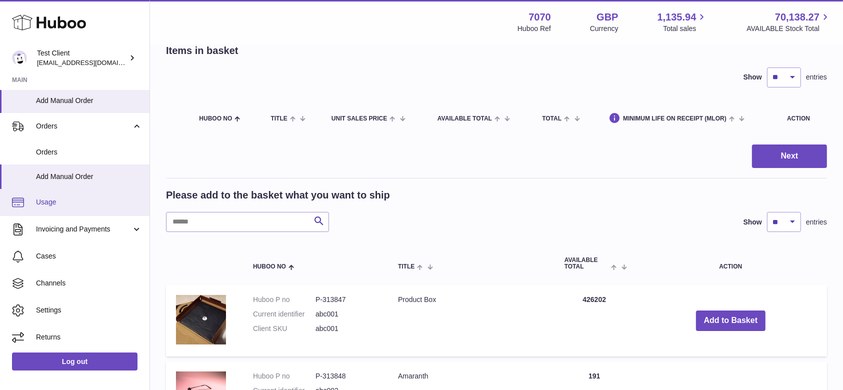
click at [86, 190] on link "Usage" at bounding box center [75, 202] width 150 height 27
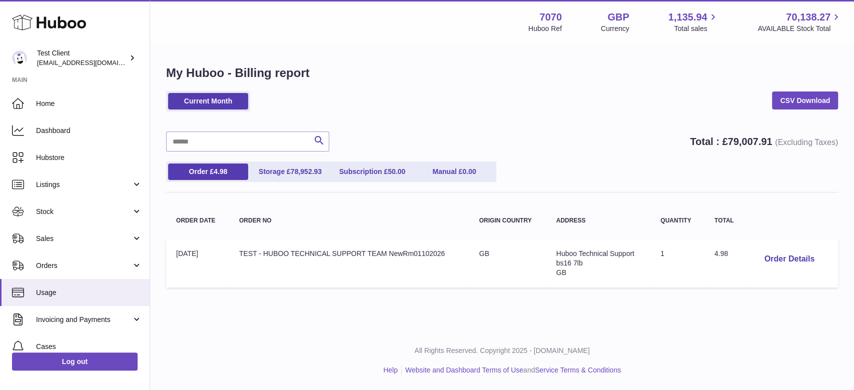
scroll to position [91, 0]
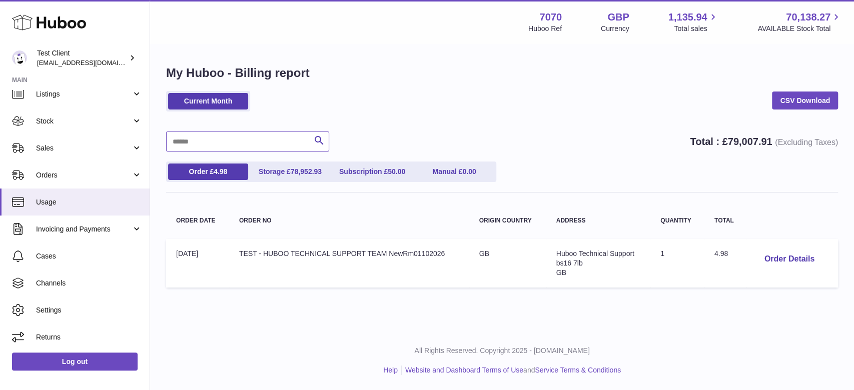
drag, startPoint x: 184, startPoint y: 147, endPoint x: 204, endPoint y: 163, distance: 25.6
click at [204, 163] on div "Current Month CSV Download Search Total : £ 79,007.91 (Excluding Taxes) Order £…" at bounding box center [502, 191] width 672 height 201
click at [210, 199] on div "Current Month CSV Download Search Total : £ 79,007.91 (Excluding Taxes) Order £…" at bounding box center [502, 191] width 672 height 201
click at [314, 250] on td "Order no: TEST - HUBOO TECHNICAL SUPPORT TEAM NewRm01102026" at bounding box center [349, 263] width 240 height 49
click at [778, 254] on button "Order Details" at bounding box center [789, 259] width 66 height 21
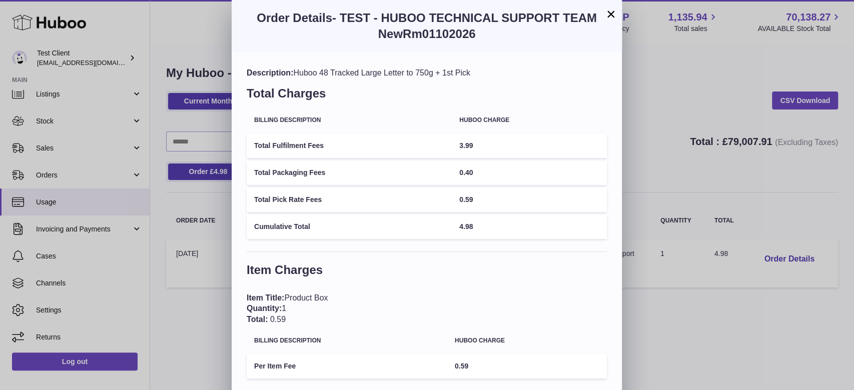
click at [416, 149] on td "Total Fulfilment Fees" at bounding box center [349, 146] width 205 height 25
click at [416, 174] on td "Total Packaging Fees" at bounding box center [349, 173] width 205 height 25
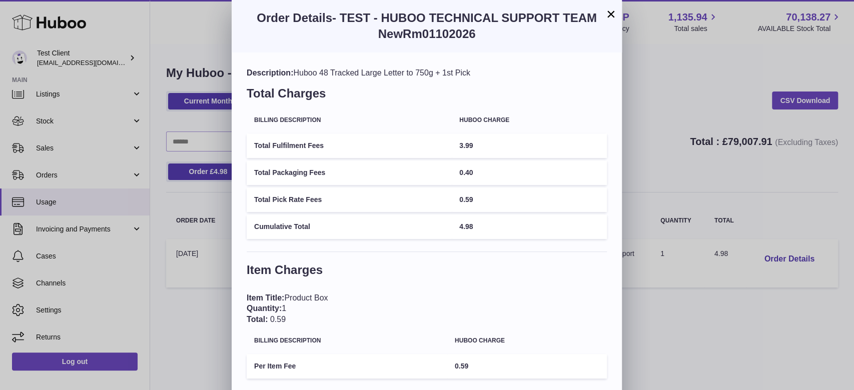
click at [392, 208] on td "Total Pick Rate Fees" at bounding box center [349, 200] width 205 height 25
click at [609, 10] on button "×" at bounding box center [611, 14] width 12 height 12
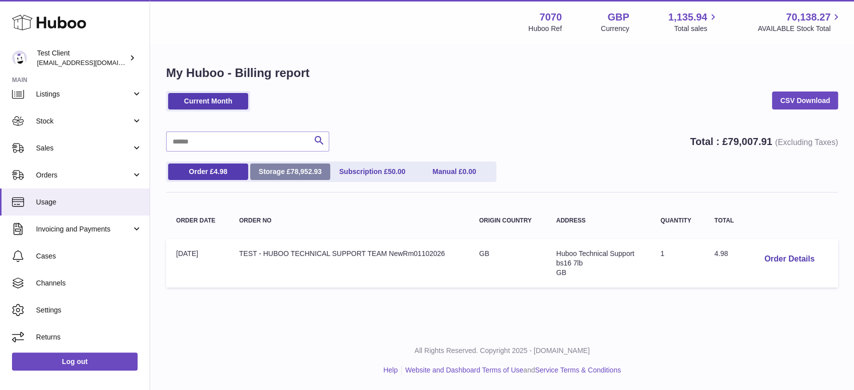
click at [312, 173] on span "78,952.93" at bounding box center [306, 172] width 31 height 8
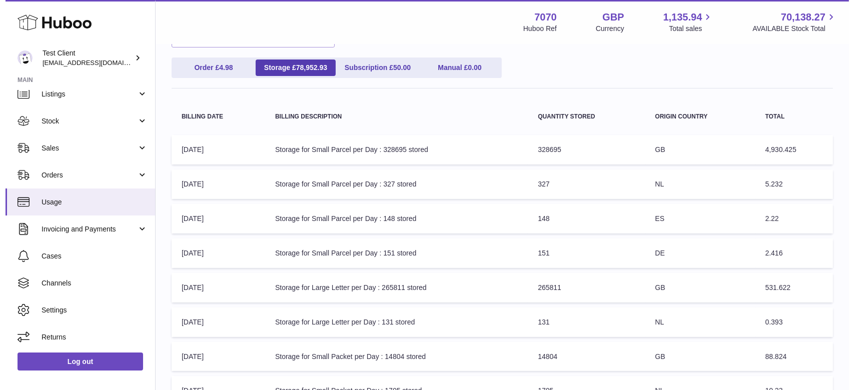
scroll to position [0, 0]
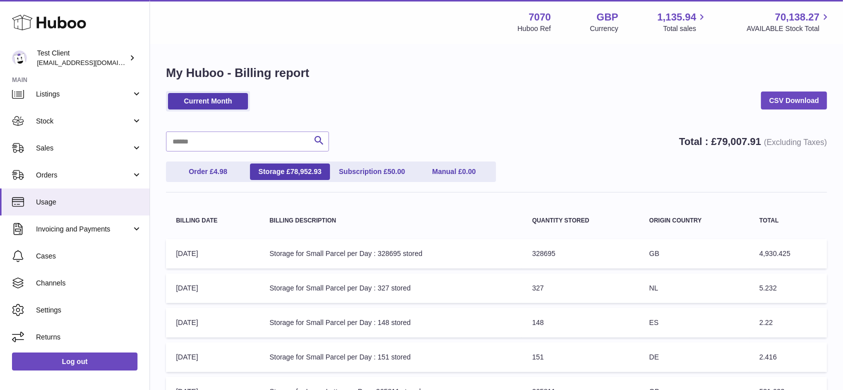
drag, startPoint x: 583, startPoint y: 245, endPoint x: 544, endPoint y: 258, distance: 41.1
click at [544, 258] on td "Quantity Stored: 328695" at bounding box center [580, 254] width 117 height 30
click at [294, 186] on div "Order £ 4.98 Storage £ 78,952.93 Subscription £ 50.00 Manual £ 0.00" at bounding box center [496, 177] width 661 height 31
click at [386, 165] on link "Subscription £ 50.00" at bounding box center [372, 172] width 80 height 17
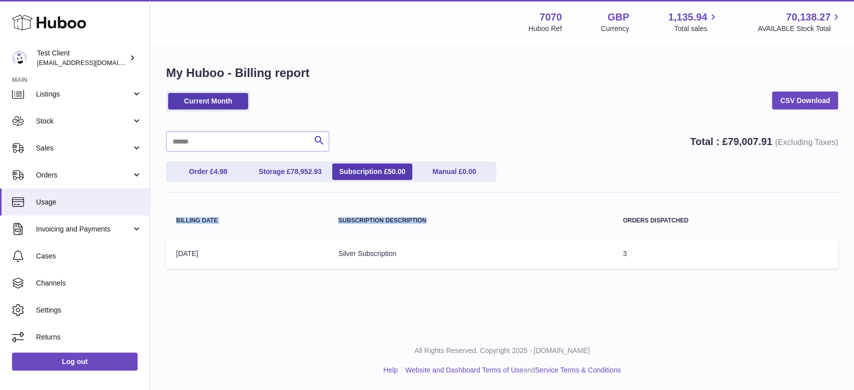
drag, startPoint x: 579, startPoint y: 222, endPoint x: 658, endPoint y: 274, distance: 95.0
click at [658, 274] on div "My Huboo - Billing report Current Month CSV Download Search Total : £ 79,007.91…" at bounding box center [502, 169] width 704 height 249
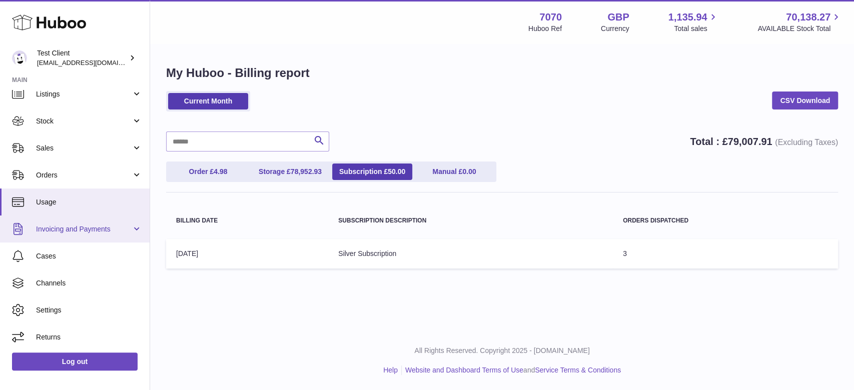
click at [100, 232] on span "Invoicing and Payments" at bounding box center [84, 230] width 96 height 10
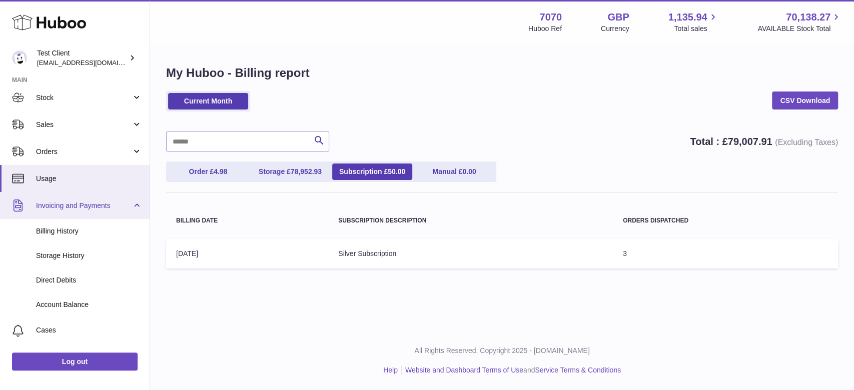
scroll to position [115, 0]
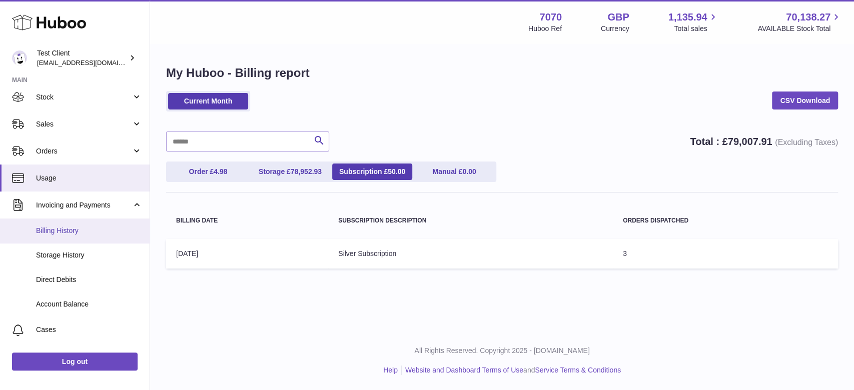
click at [97, 229] on span "Billing History" at bounding box center [89, 231] width 106 height 10
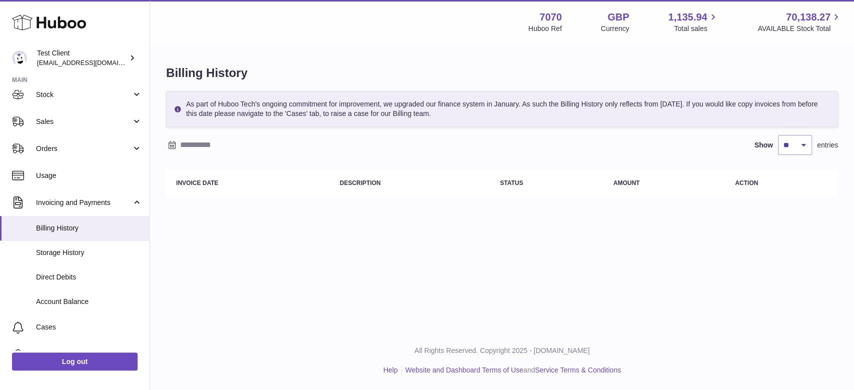
scroll to position [151, 0]
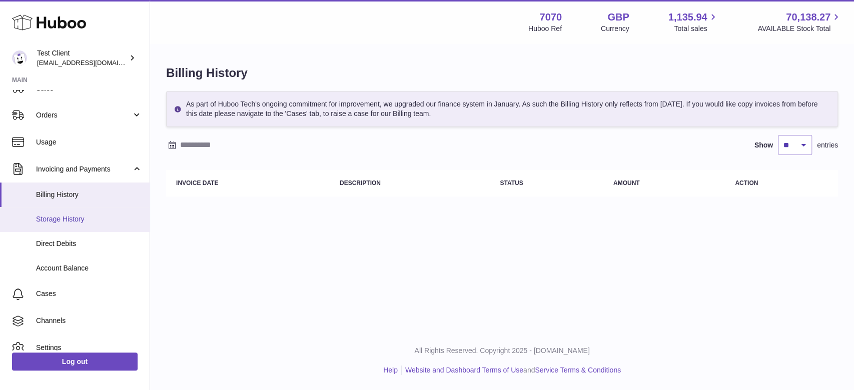
click at [97, 219] on span "Storage History" at bounding box center [89, 220] width 106 height 10
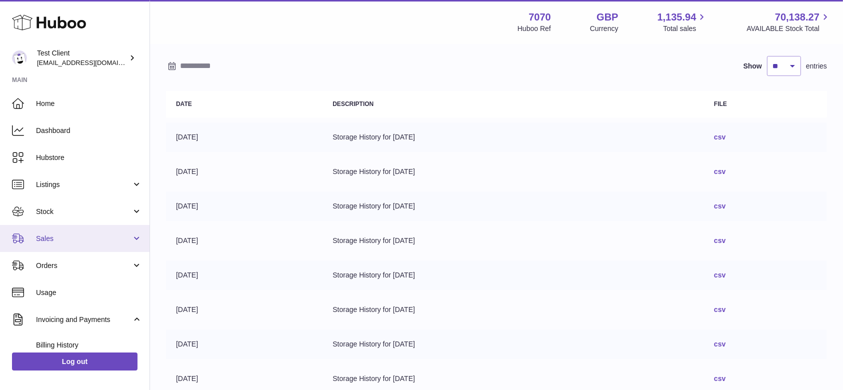
scroll to position [188, 0]
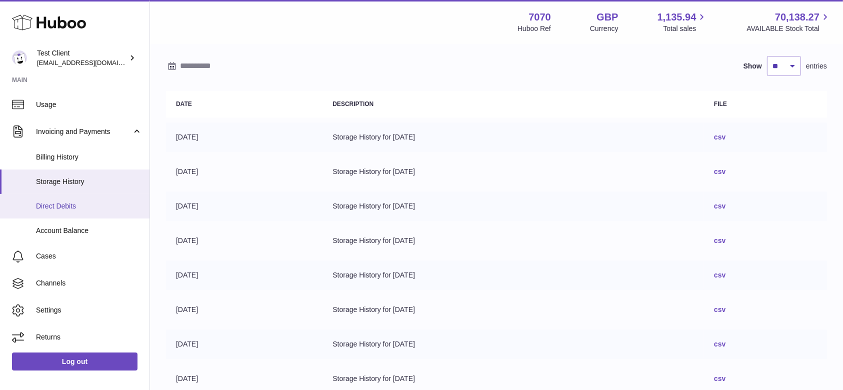
click at [109, 216] on link "Direct Debits" at bounding box center [75, 206] width 150 height 25
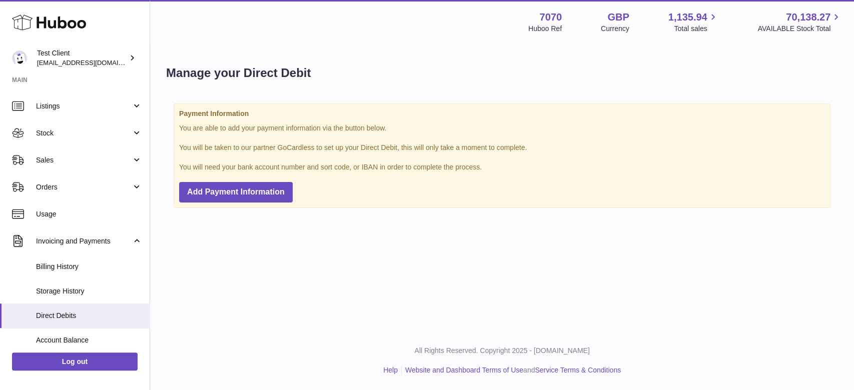
scroll to position [188, 0]
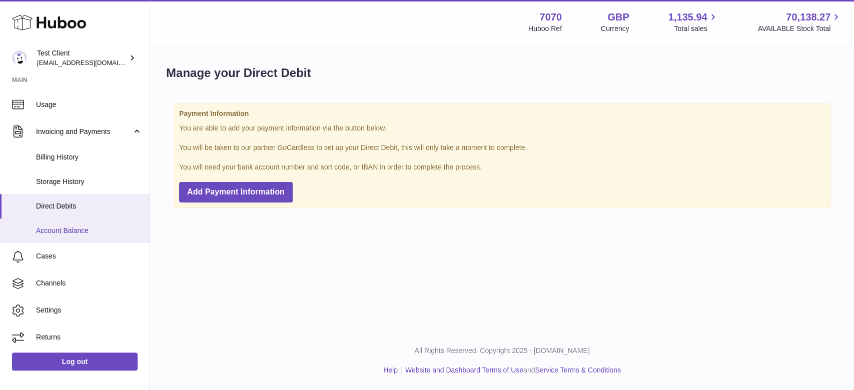
click at [76, 226] on span "Account Balance" at bounding box center [89, 231] width 106 height 10
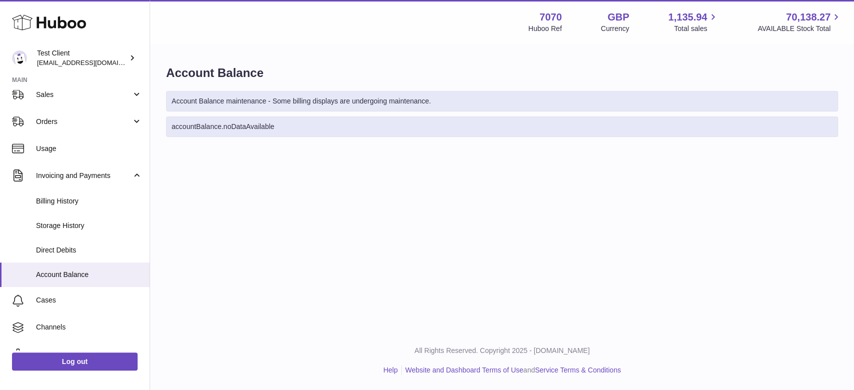
scroll to position [188, 0]
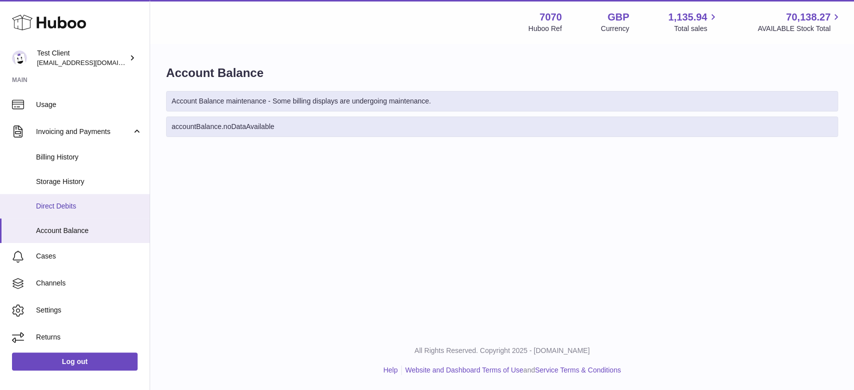
click at [106, 216] on link "Direct Debits" at bounding box center [75, 206] width 150 height 25
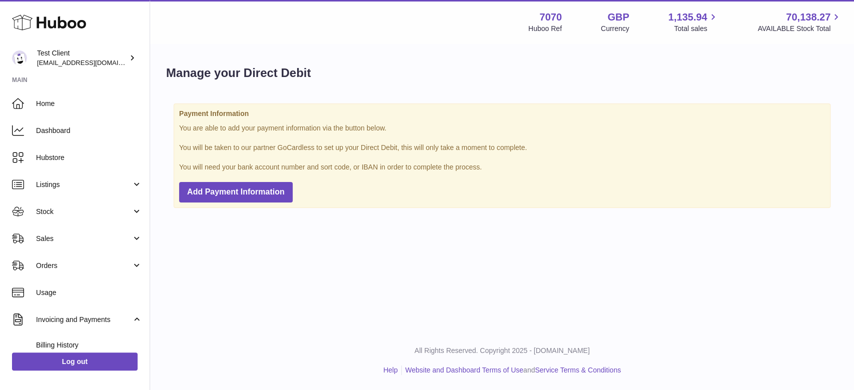
drag, startPoint x: 262, startPoint y: 140, endPoint x: 318, endPoint y: 120, distance: 59.5
click at [262, 140] on div "Payment Information You are able to add your payment information via the button…" at bounding box center [502, 156] width 657 height 104
click at [455, 183] on div "Payment Information You are able to add your payment information via the button…" at bounding box center [502, 156] width 657 height 104
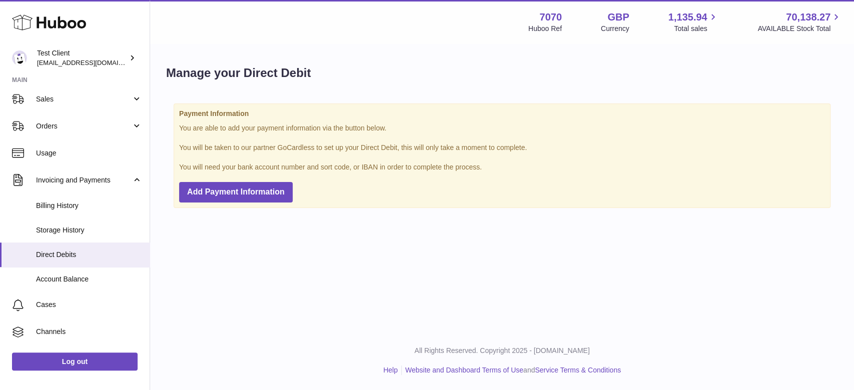
scroll to position [188, 0]
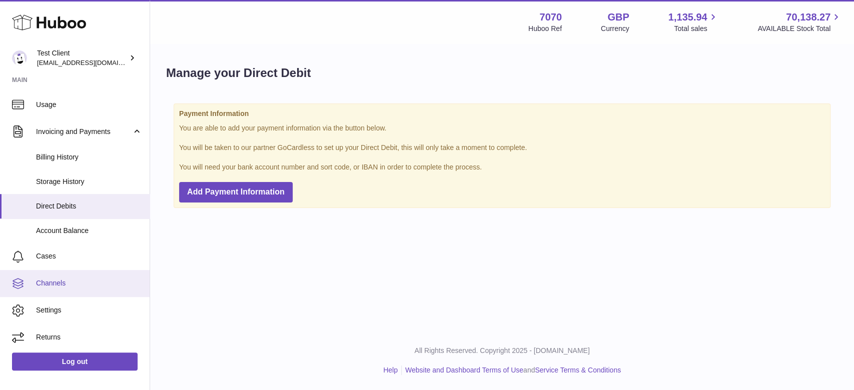
click at [66, 288] on span "Channels" at bounding box center [89, 284] width 106 height 10
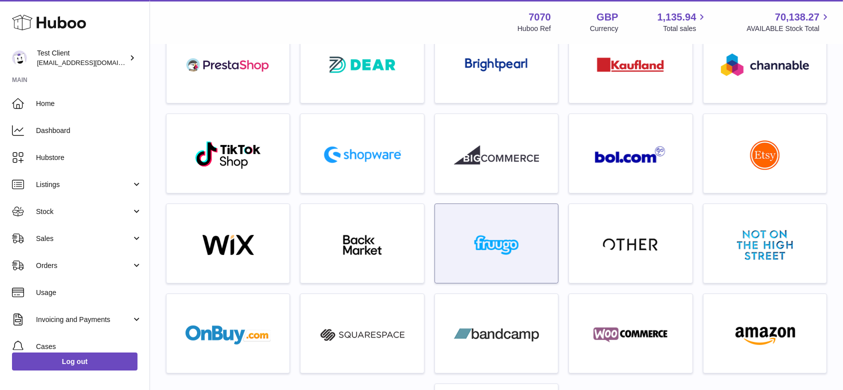
scroll to position [175, 0]
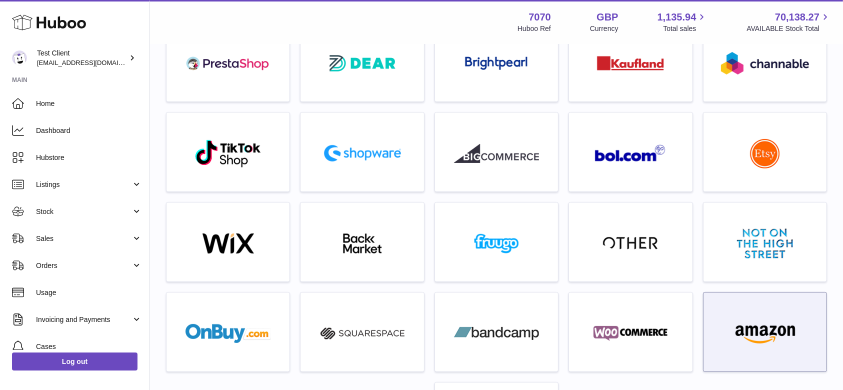
click at [769, 325] on img at bounding box center [765, 334] width 85 height 20
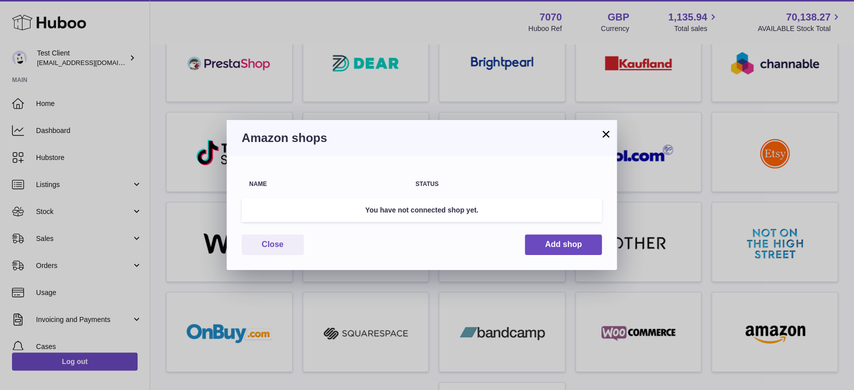
click at [607, 137] on button "×" at bounding box center [606, 134] width 12 height 12
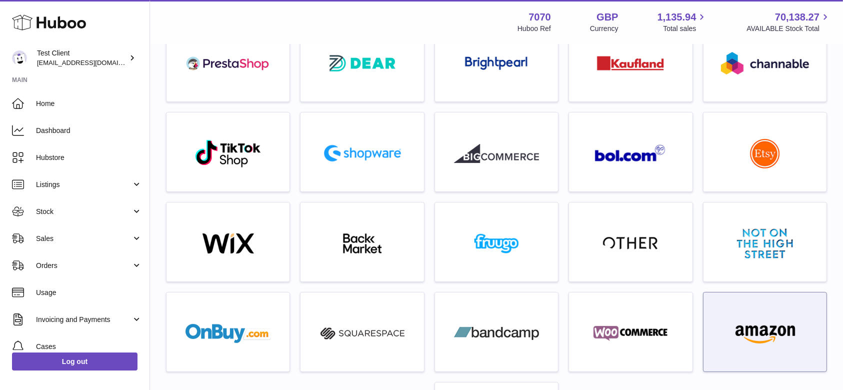
click at [788, 303] on div at bounding box center [765, 335] width 113 height 64
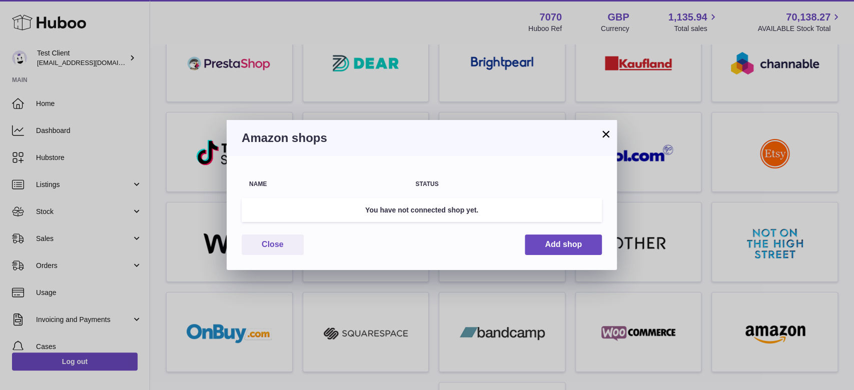
click at [602, 134] on button "×" at bounding box center [606, 134] width 12 height 12
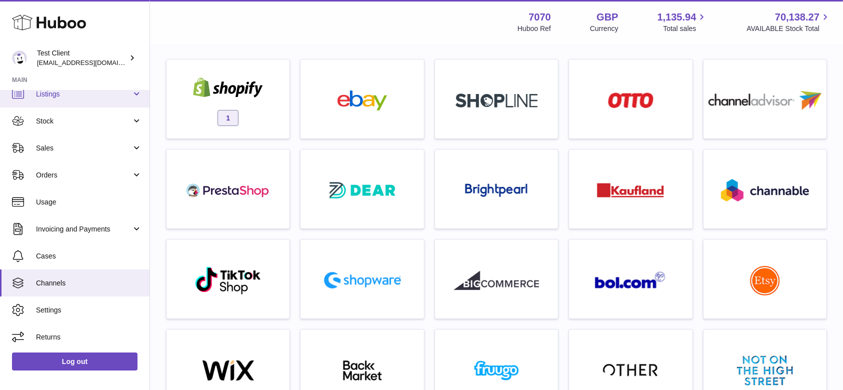
scroll to position [168, 0]
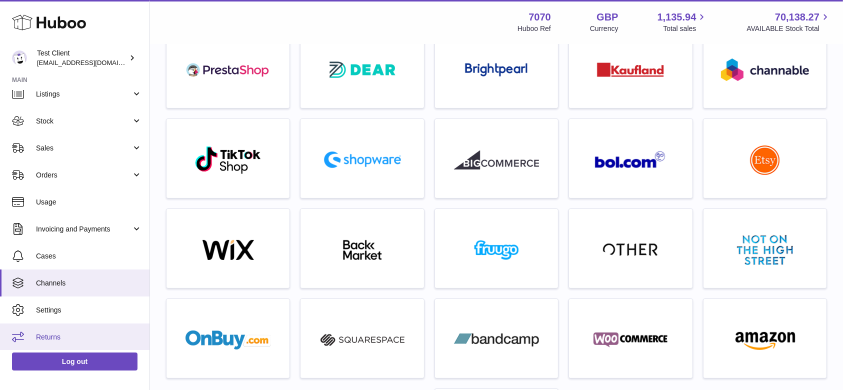
click at [56, 333] on span "Returns" at bounding box center [89, 338] width 106 height 10
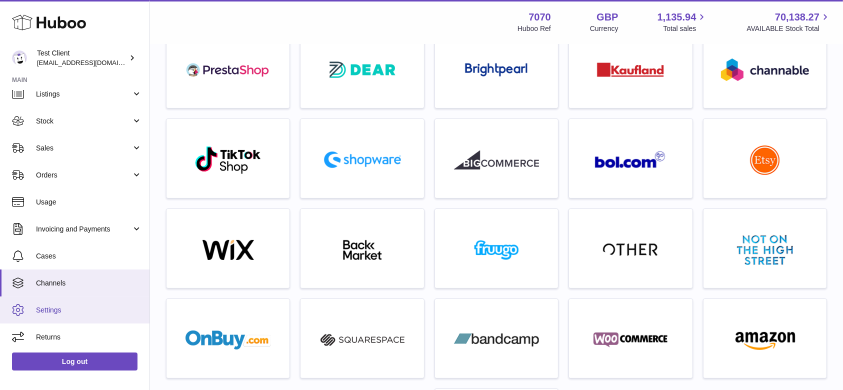
click at [76, 303] on link "Settings" at bounding box center [75, 310] width 150 height 27
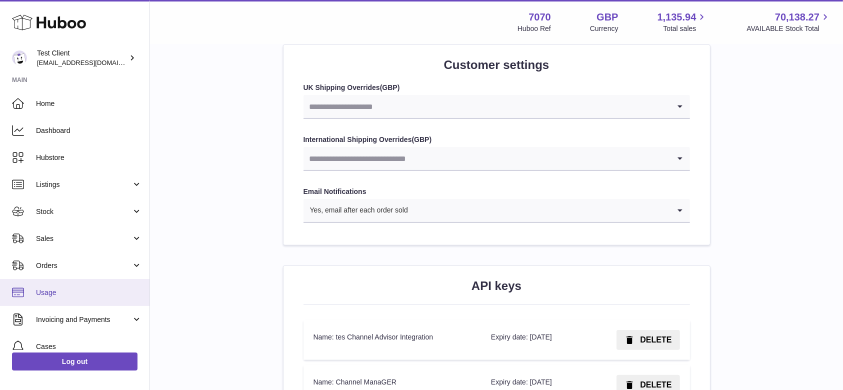
scroll to position [91, 0]
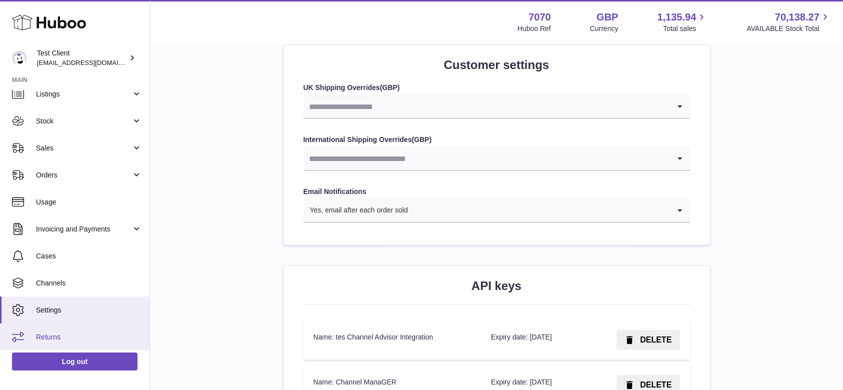
click at [56, 325] on link "Returns" at bounding box center [75, 337] width 150 height 27
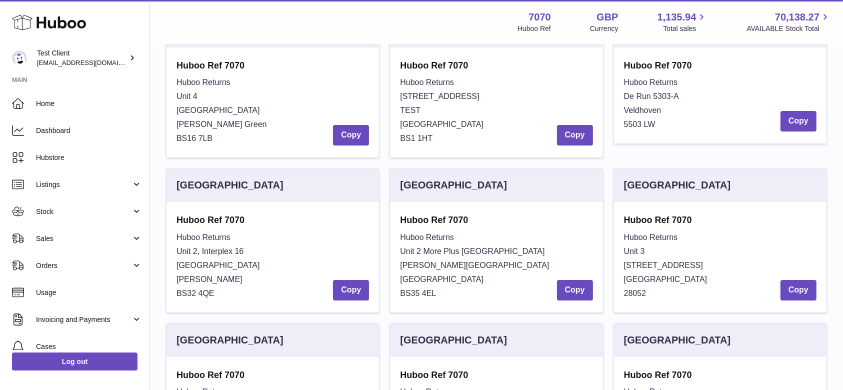
scroll to position [49, 0]
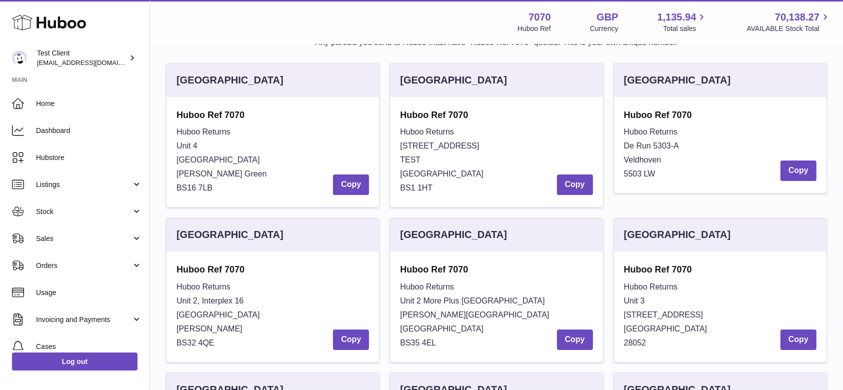
drag, startPoint x: 422, startPoint y: 299, endPoint x: 513, endPoint y: 294, distance: 90.6
click at [513, 294] on div "Huboo Returns Unit 2 More Plus Central Park Hudson Ave Severn Beach BS35 4EL Co…" at bounding box center [496, 315] width 193 height 70
click at [583, 341] on button "Copy" at bounding box center [575, 340] width 36 height 21
click at [52, 103] on span "Home" at bounding box center [89, 104] width 106 height 10
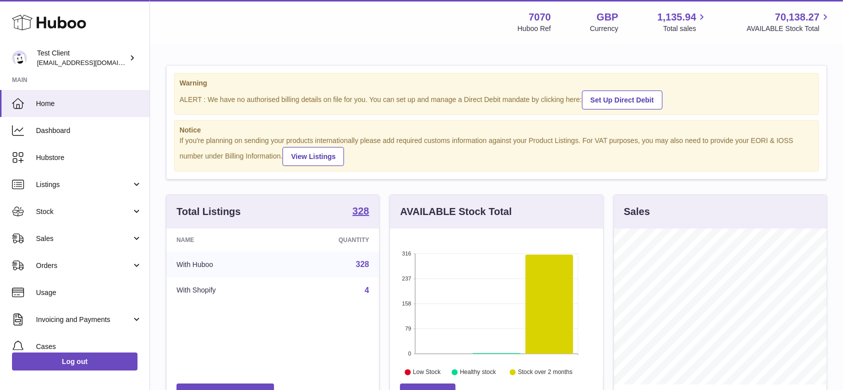
scroll to position [156, 213]
